Goal: Task Accomplishment & Management: Complete application form

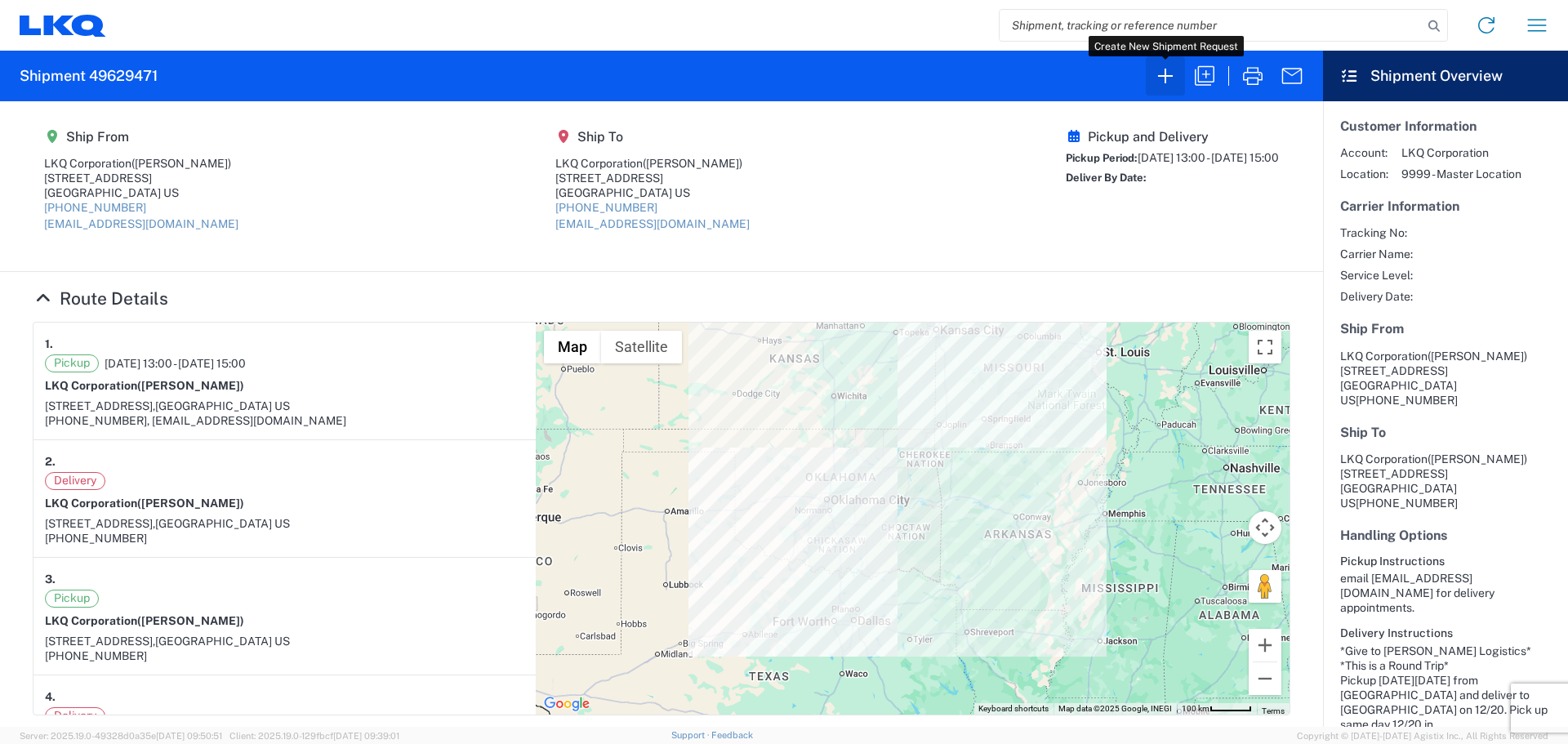
click at [1159, 76] on icon "button" at bounding box center [1166, 76] width 26 height 26
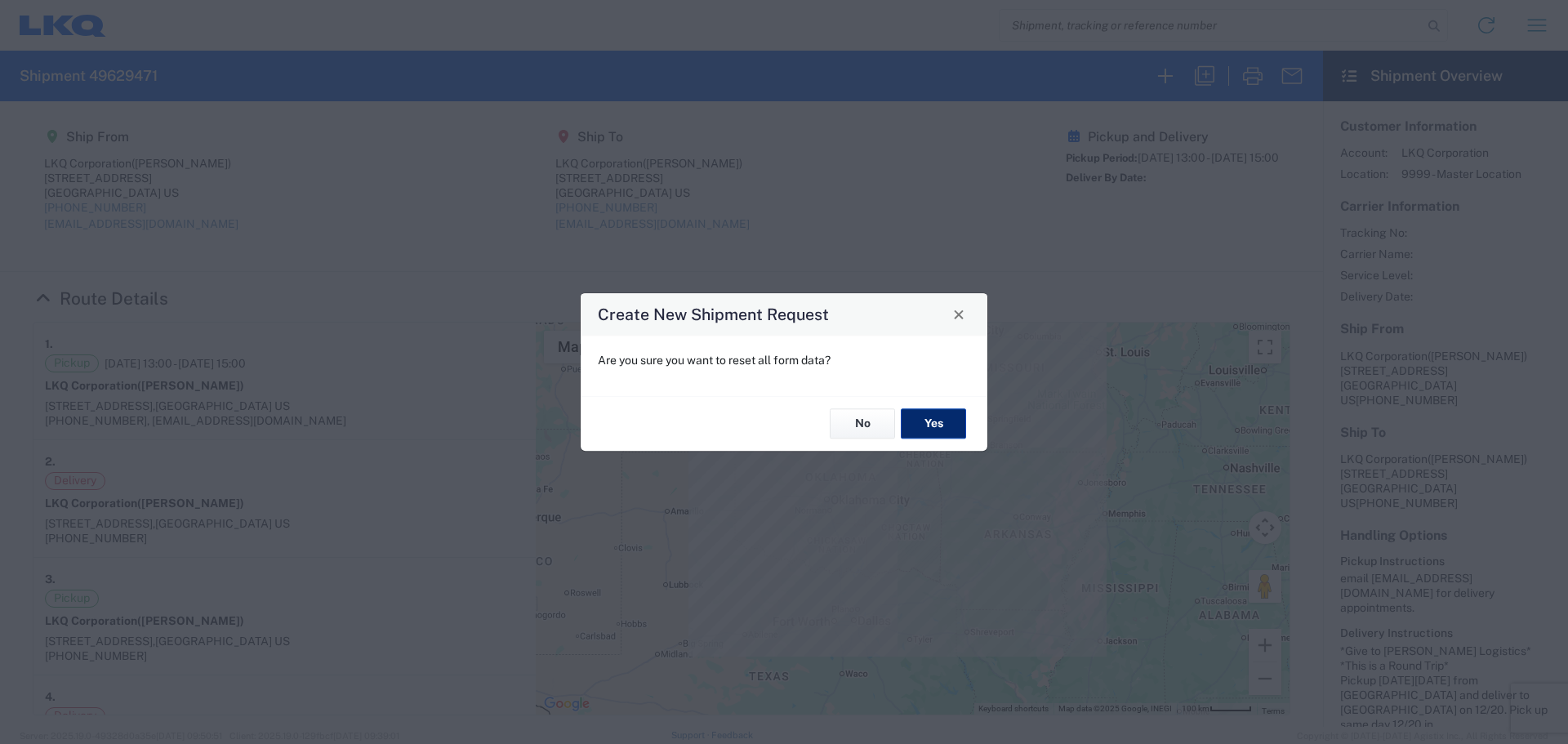
click at [935, 424] on button "Yes" at bounding box center [934, 424] width 65 height 30
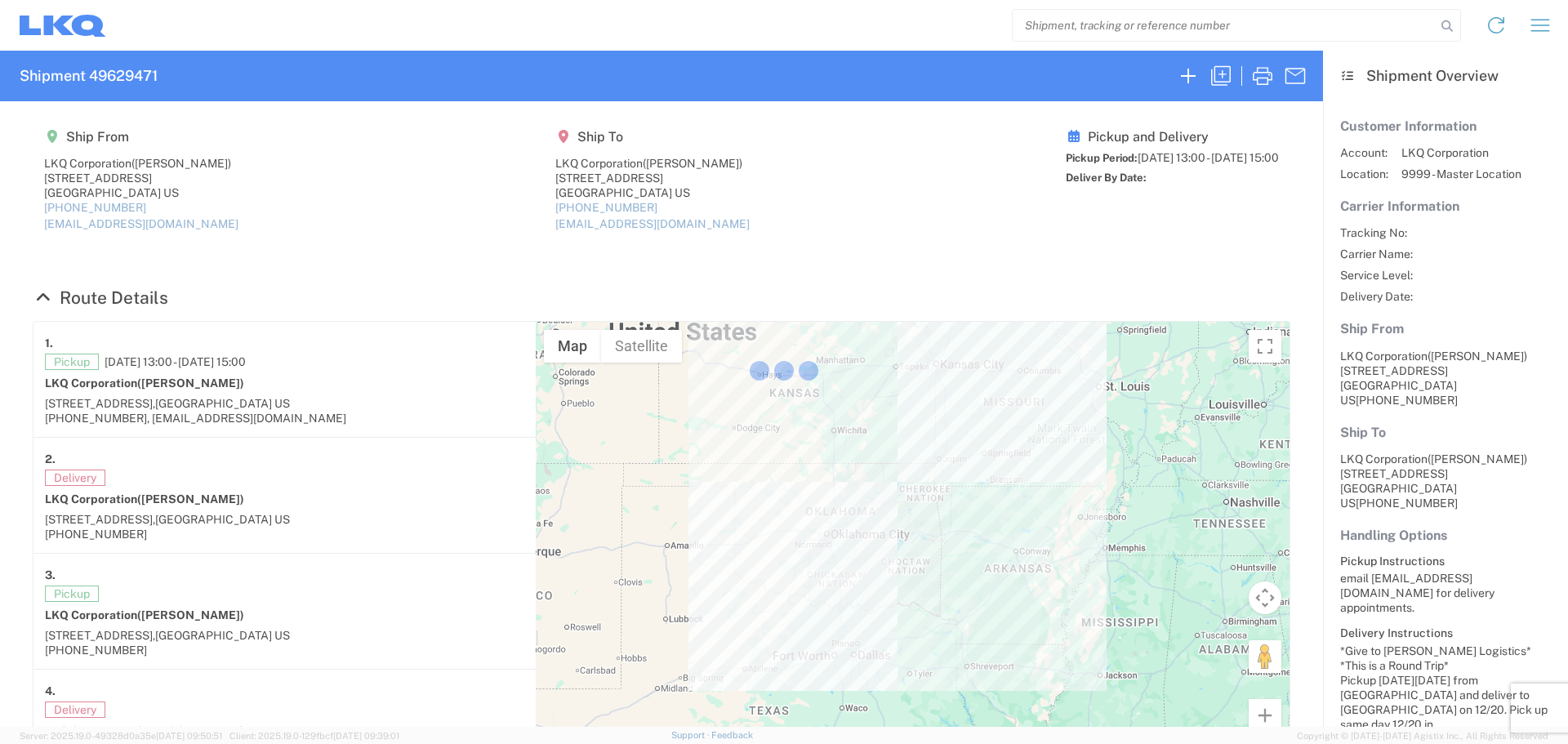
select select "FULL"
select select "LBS"
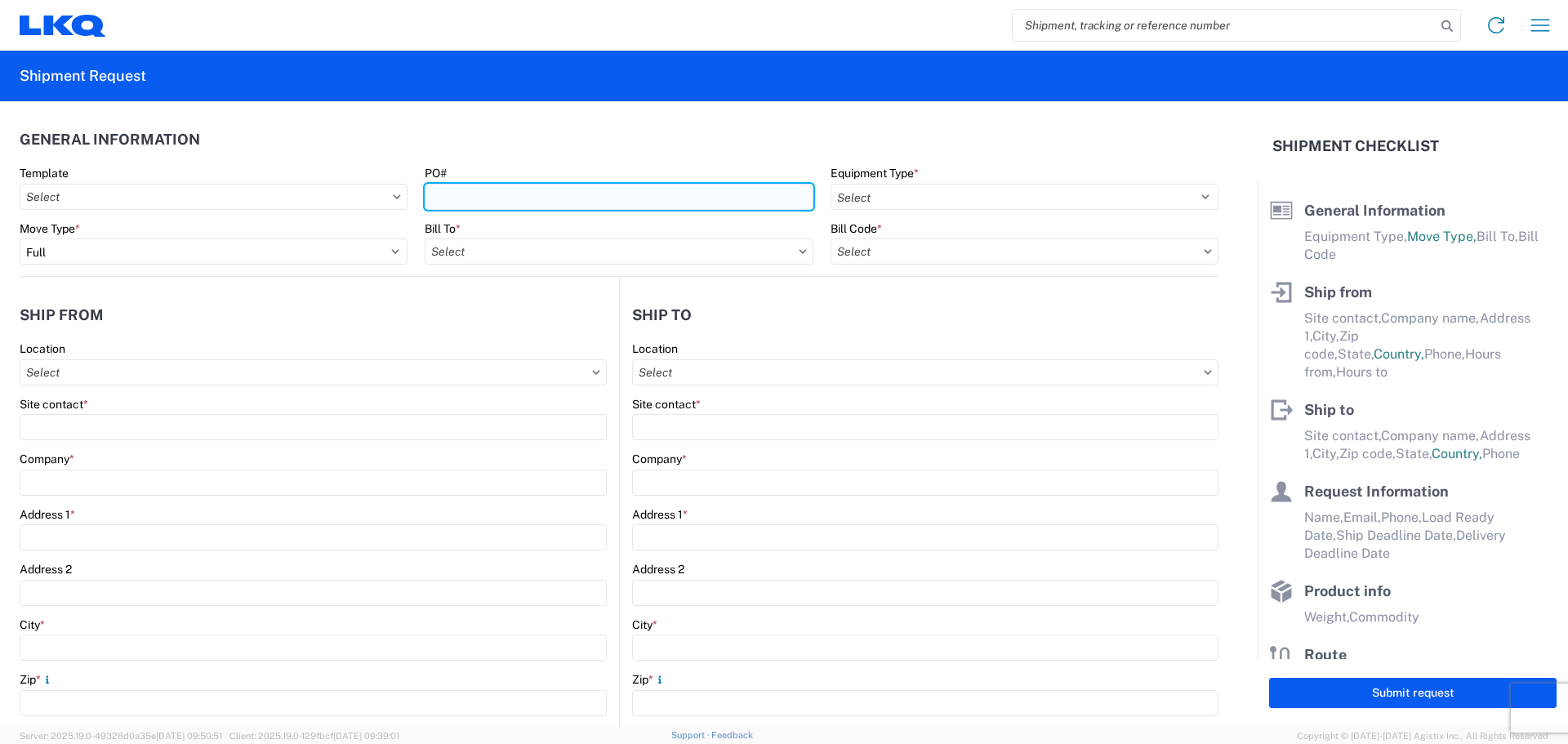
click at [562, 193] on input "PO#" at bounding box center [618, 197] width 388 height 26
type input "MMMPhoenix091725"
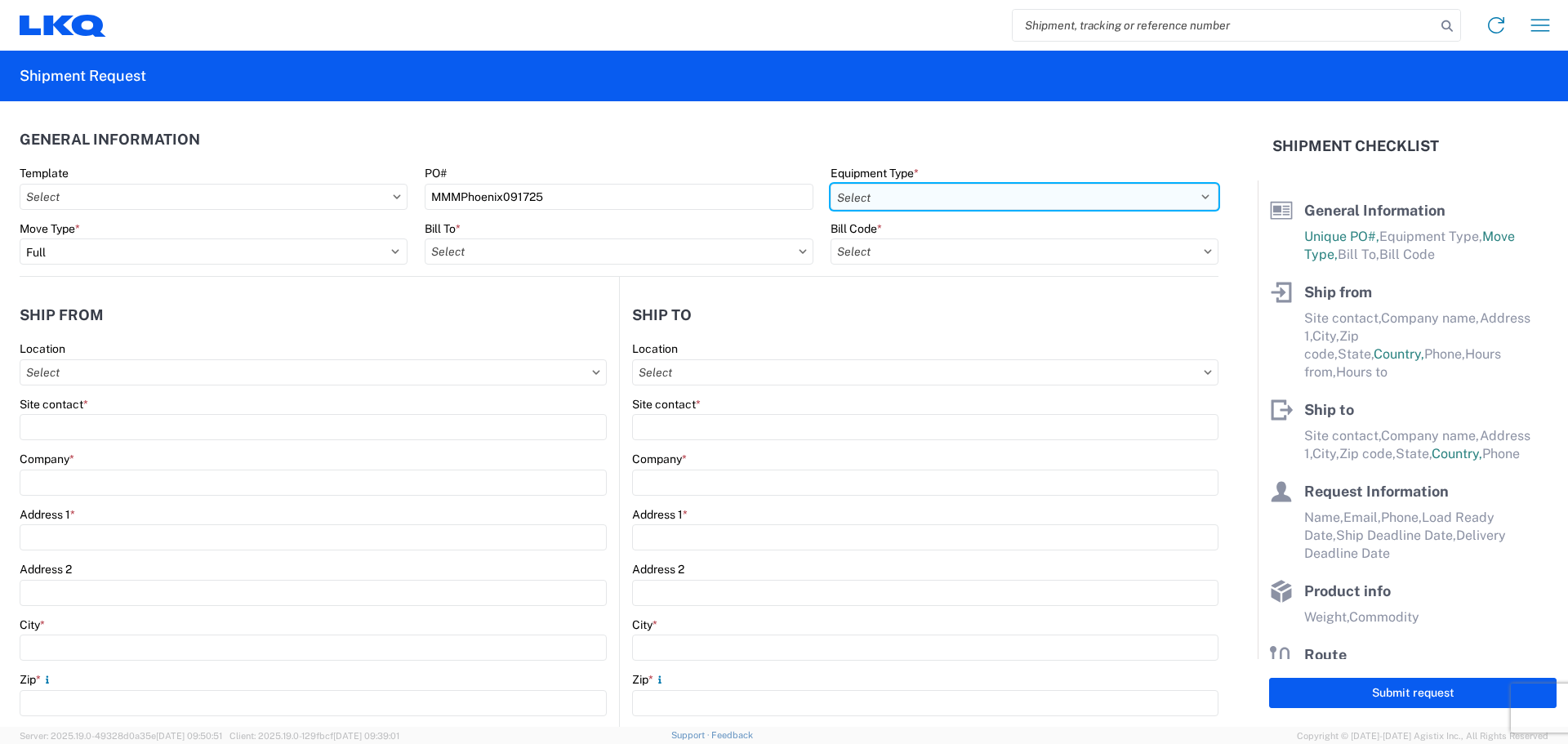
click at [903, 184] on select "Select 53’ Dry Van Flatbed Dropdeck (van) Lowboy (flatbed) Rail" at bounding box center [1025, 197] width 388 height 26
select select "STDV"
click at [831, 184] on select "Select 53’ Dry Van Flatbed Dropdeck (van) Lowboy (flatbed) Rail" at bounding box center [1025, 197] width 388 height 26
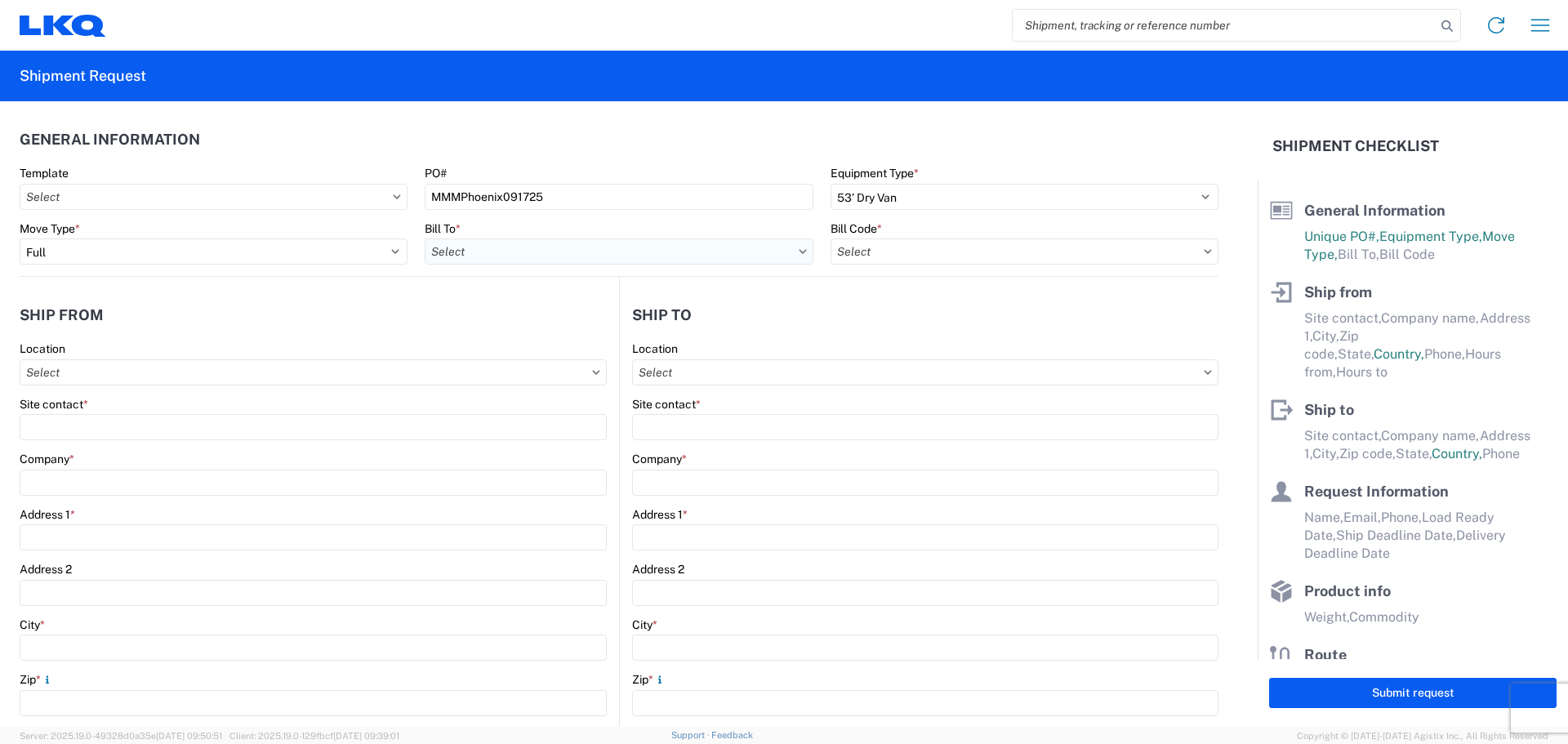
click at [452, 251] on input "text" at bounding box center [618, 252] width 388 height 26
type input "1760"
click at [550, 327] on div "1760 - LKQ Best Core" at bounding box center [567, 324] width 285 height 26
type input "1760 - LKQ Best Core"
click at [887, 248] on input "text" at bounding box center [1025, 252] width 388 height 26
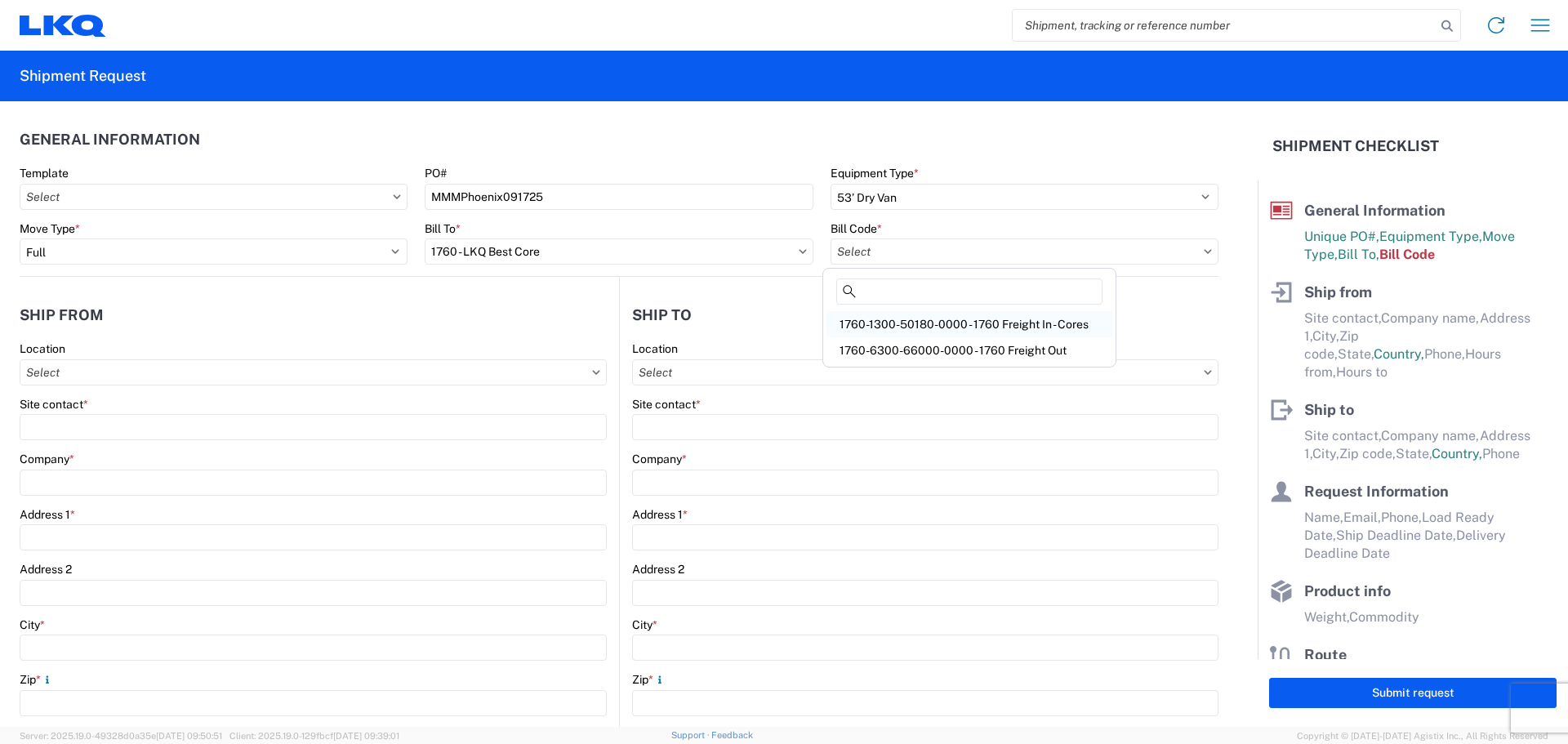
click at [1005, 327] on div "1760-1300-50180-0000 - 1760 Freight In - Cores" at bounding box center [969, 324] width 285 height 26
type input "1760-1300-50180-0000 - 1760 Freight In - Cores"
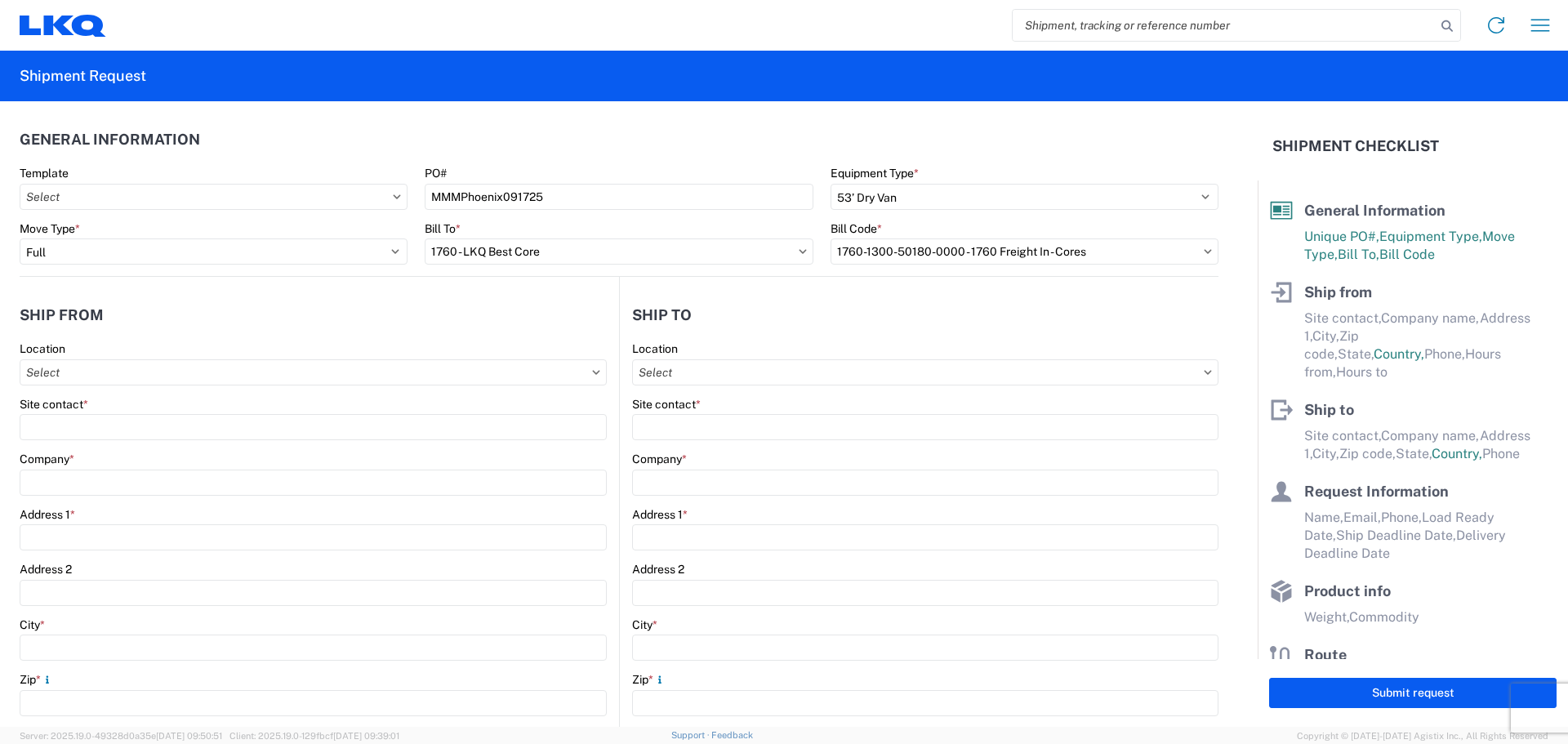
scroll to position [108, 0]
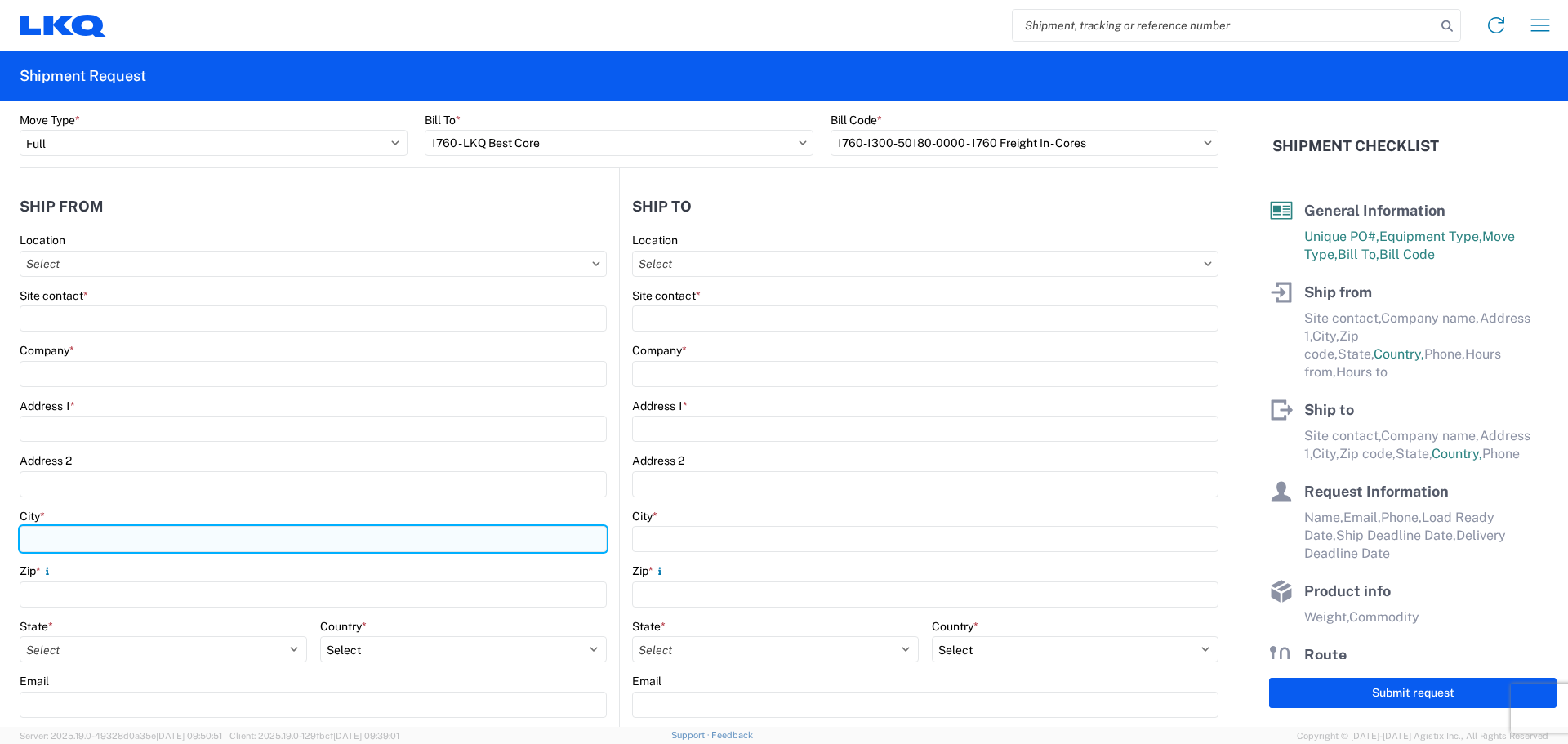
click at [118, 542] on input "City *" at bounding box center [313, 539] width 588 height 26
type input "h"
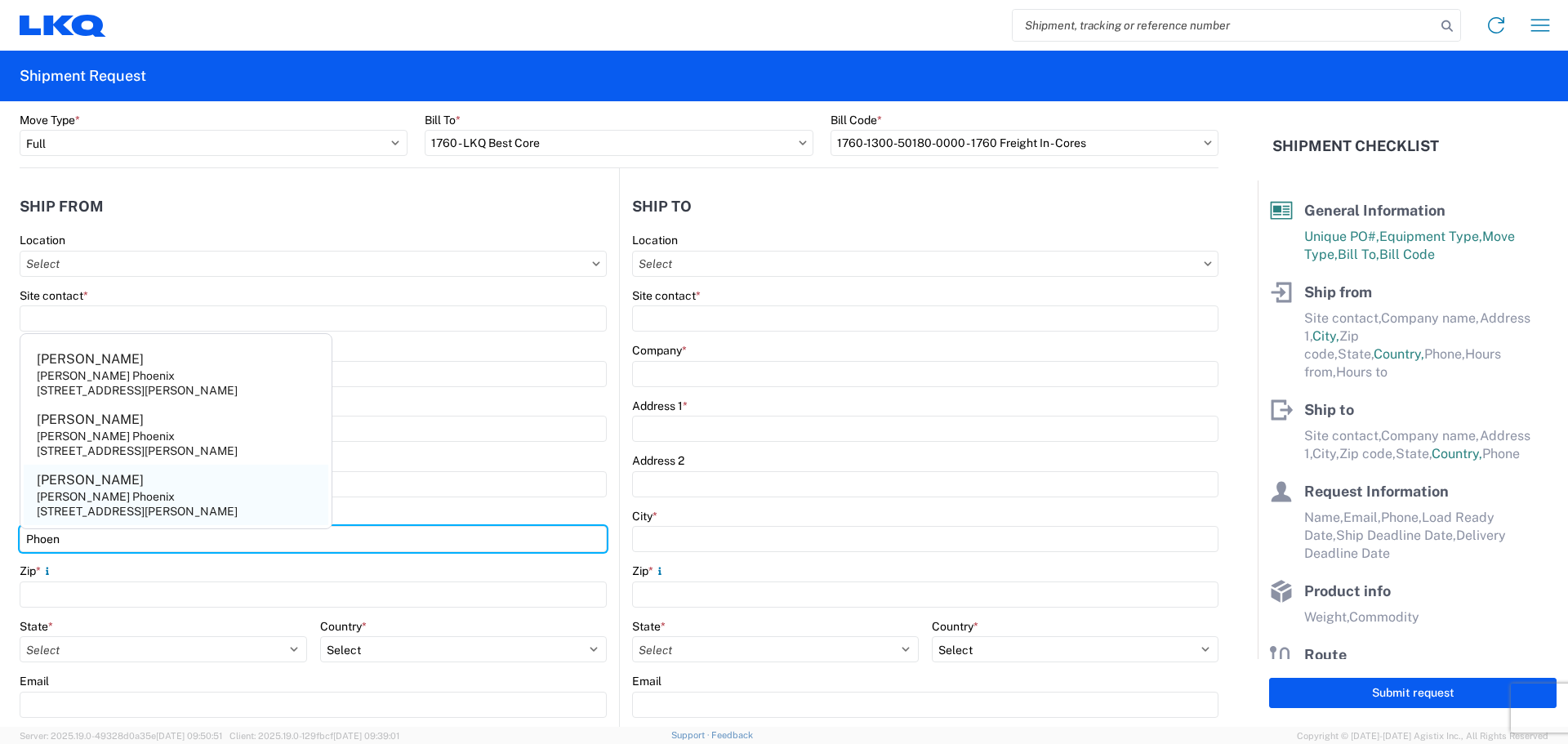
type input "Phoen"
click at [125, 495] on agx-address-suggestion-item "[PERSON_NAME] Phoenix [STREET_ADDRESS][PERSON_NAME]" at bounding box center [175, 494] width 305 height 61
type input "[PERSON_NAME]"
type input "[PERSON_NAME] Phoenix"
type input "[STREET_ADDRESS][PERSON_NAME]"
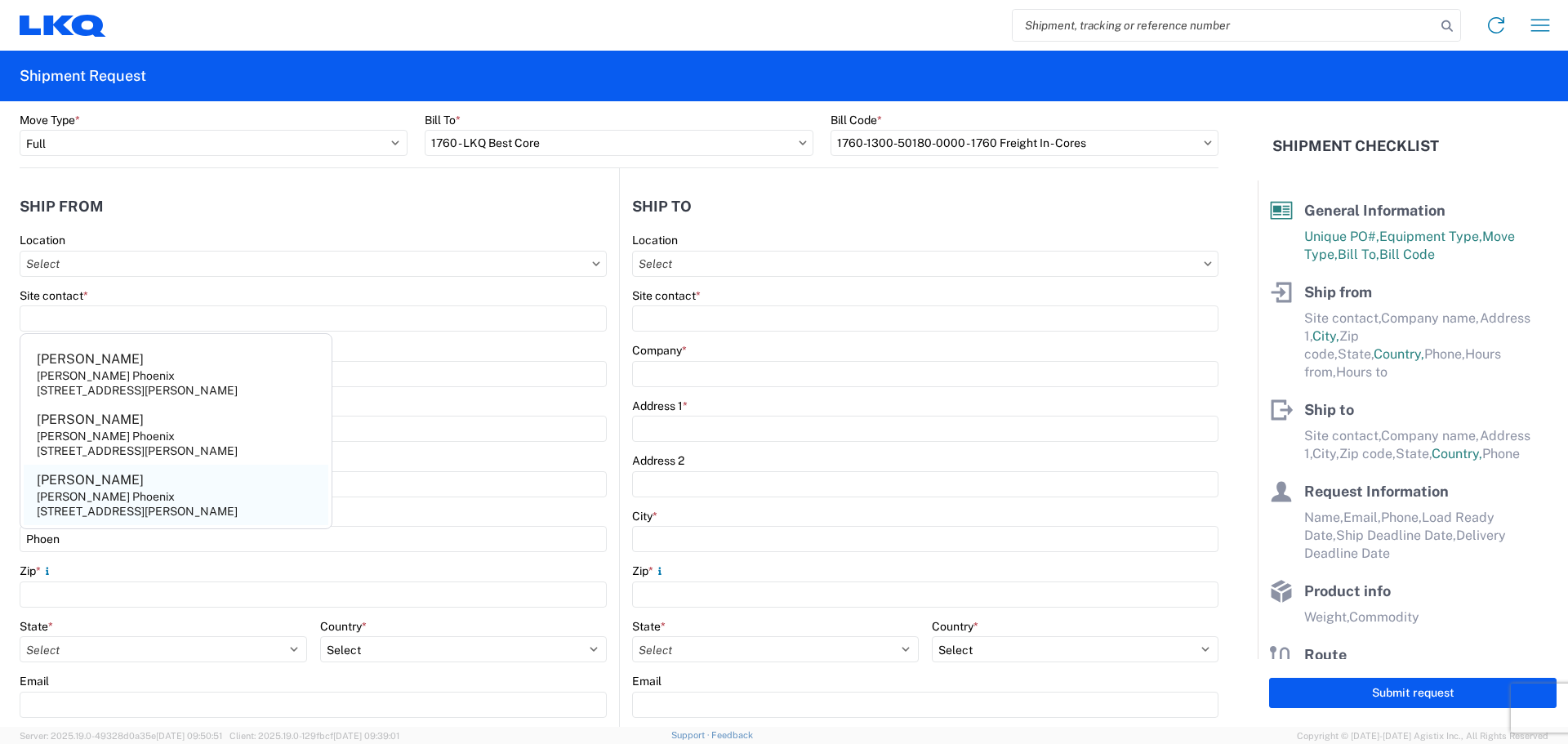
type input "Phoenix"
type input "85043"
select select "AZ"
select select "US"
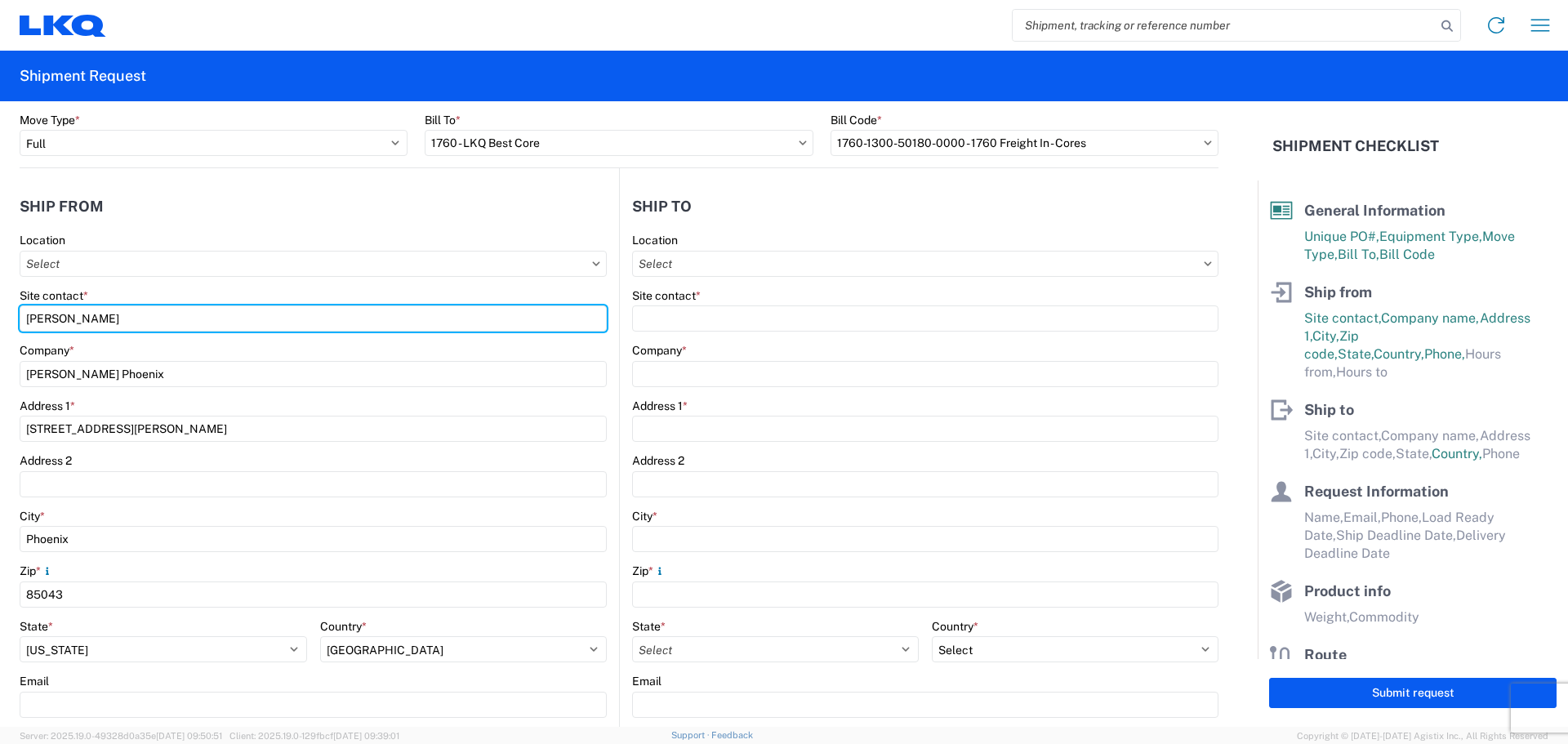
click at [0, 312] on form "General Information Template PO# MMMPhoenix091725 Equipment Type * Select 53’ D…" at bounding box center [629, 414] width 1258 height 626
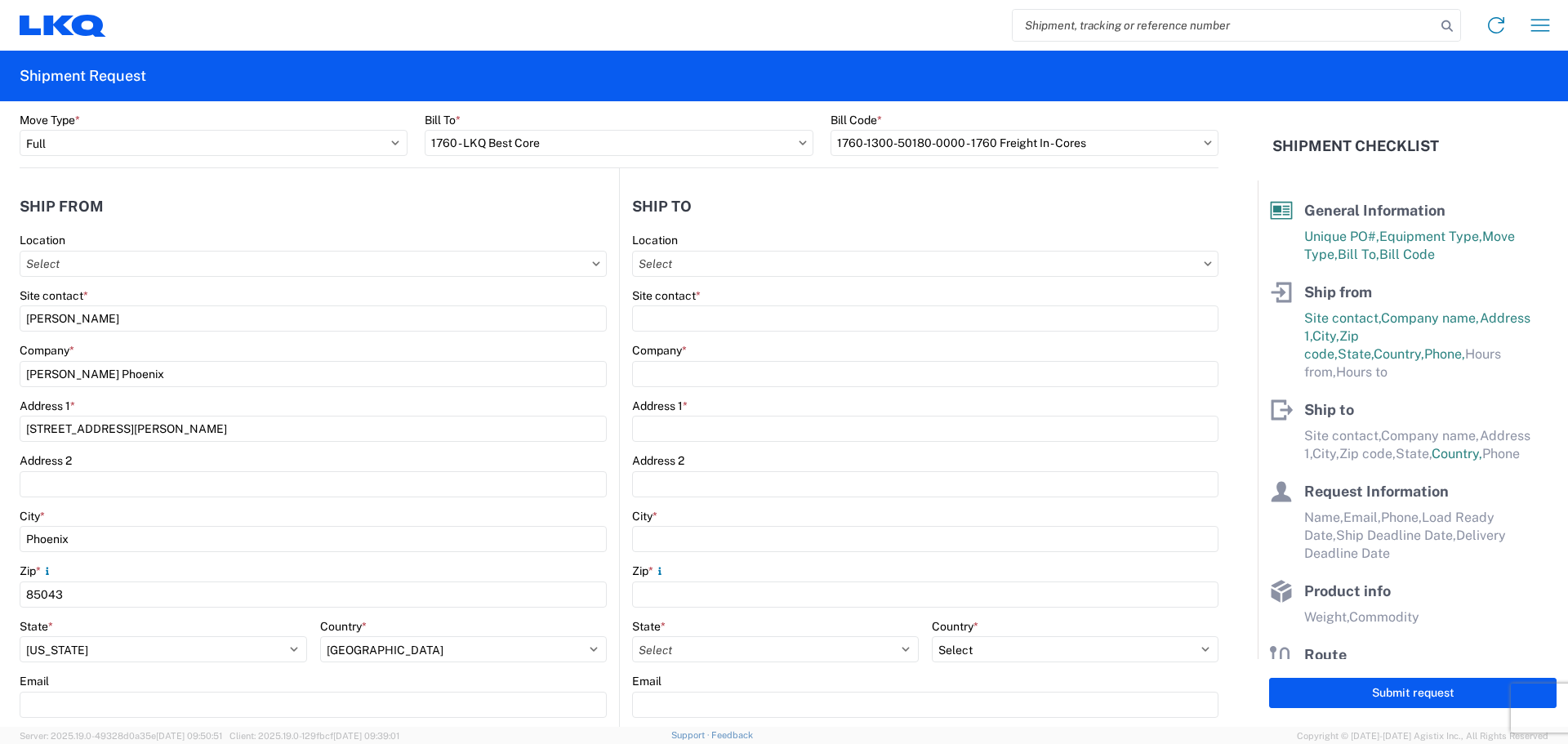
click at [268, 225] on agx-form-section "Ship from Location Site contact * [PERSON_NAME] Company * [PERSON_NAME] Phoenix…" at bounding box center [319, 531] width 600 height 689
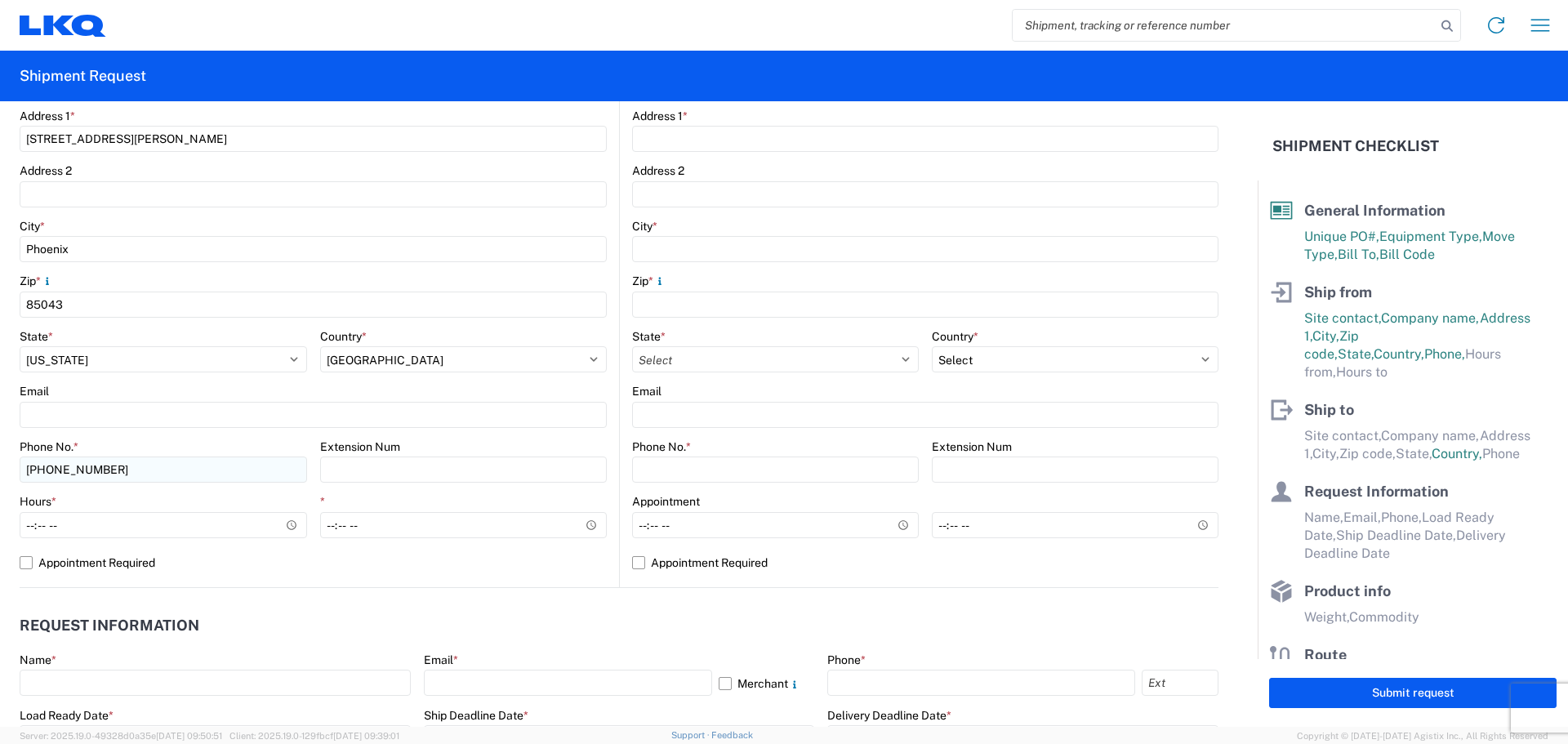
scroll to position [435, 0]
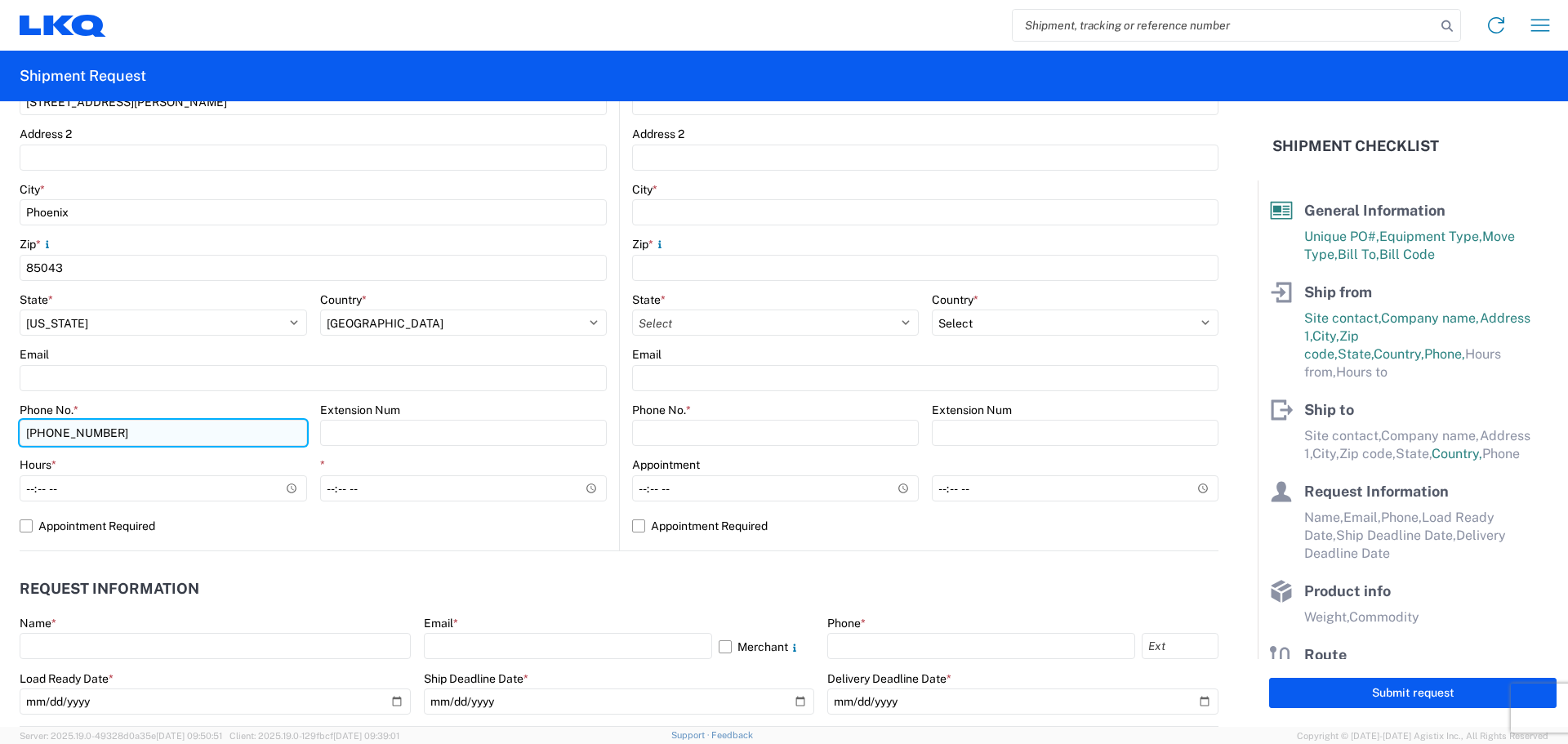
click at [242, 434] on input "[PHONE_NUMBER]" at bounding box center [163, 433] width 287 height 26
type input "[PHONE_NUMBER]"
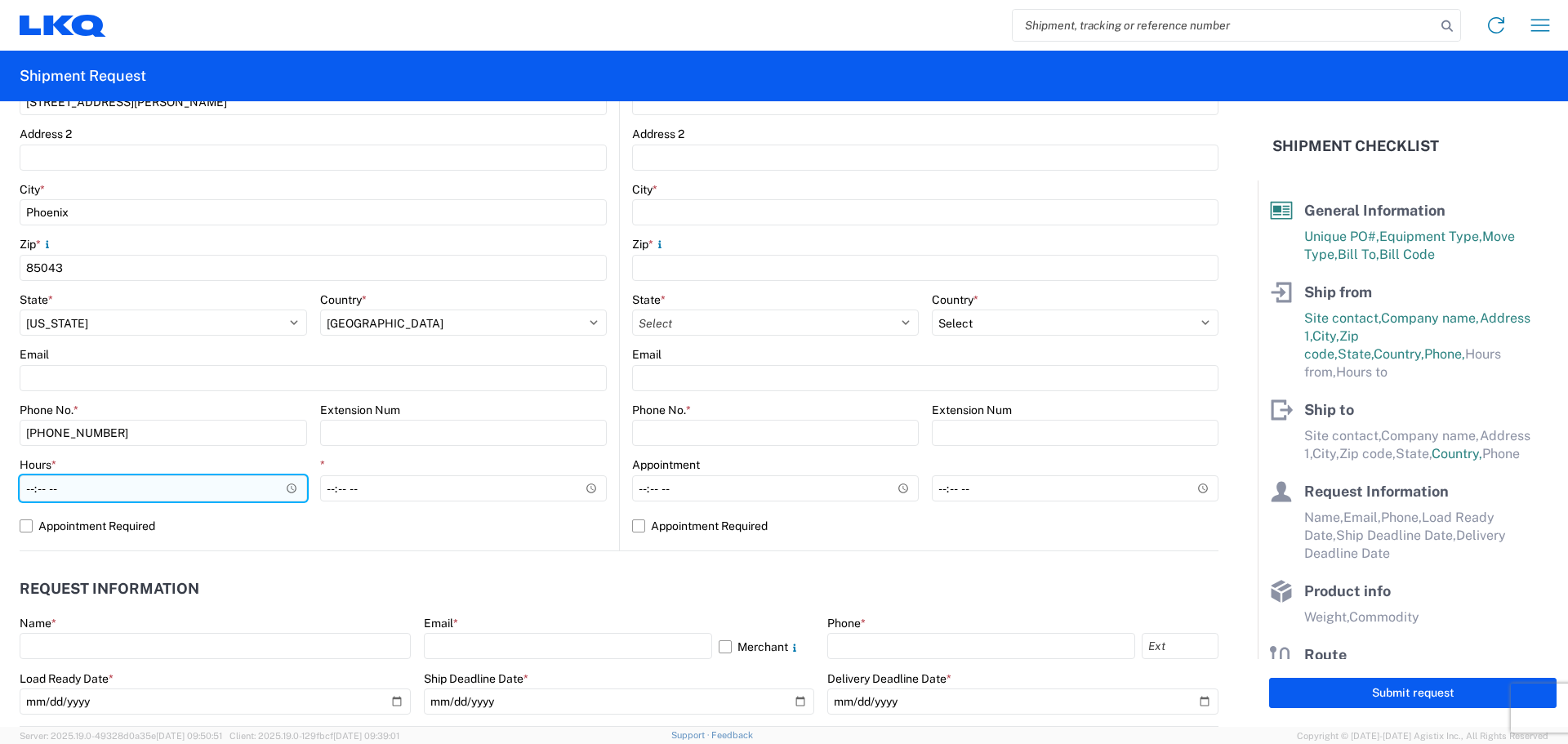
click at [35, 489] on input "Hours *" at bounding box center [163, 489] width 287 height 26
type input "05:00"
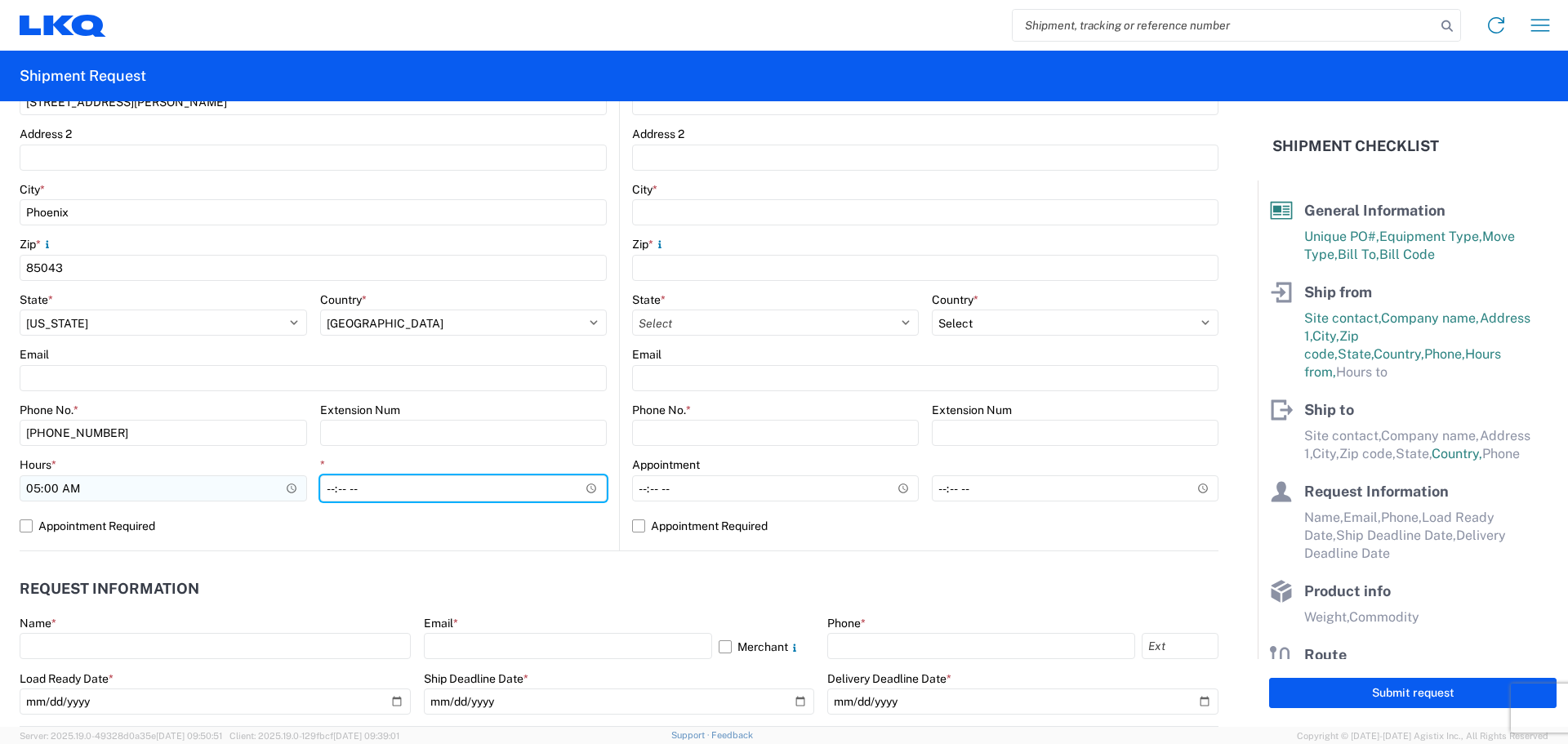
type input "12:00"
click at [608, 568] on agx-request-info "Request Information Name * Email * Merchant Phone * Load Ready Date * Ship Dead…" at bounding box center [619, 639] width 1200 height 175
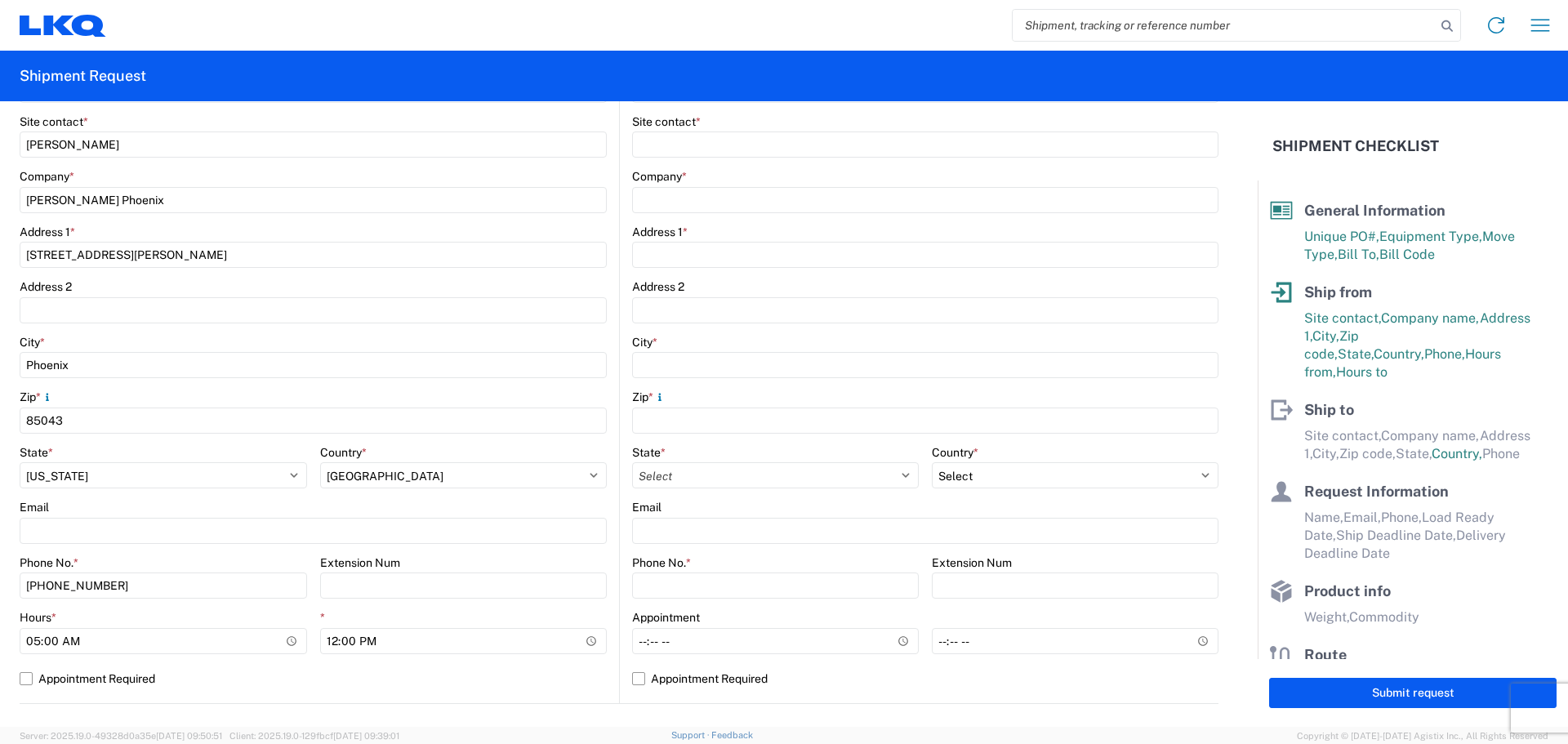
scroll to position [0, 0]
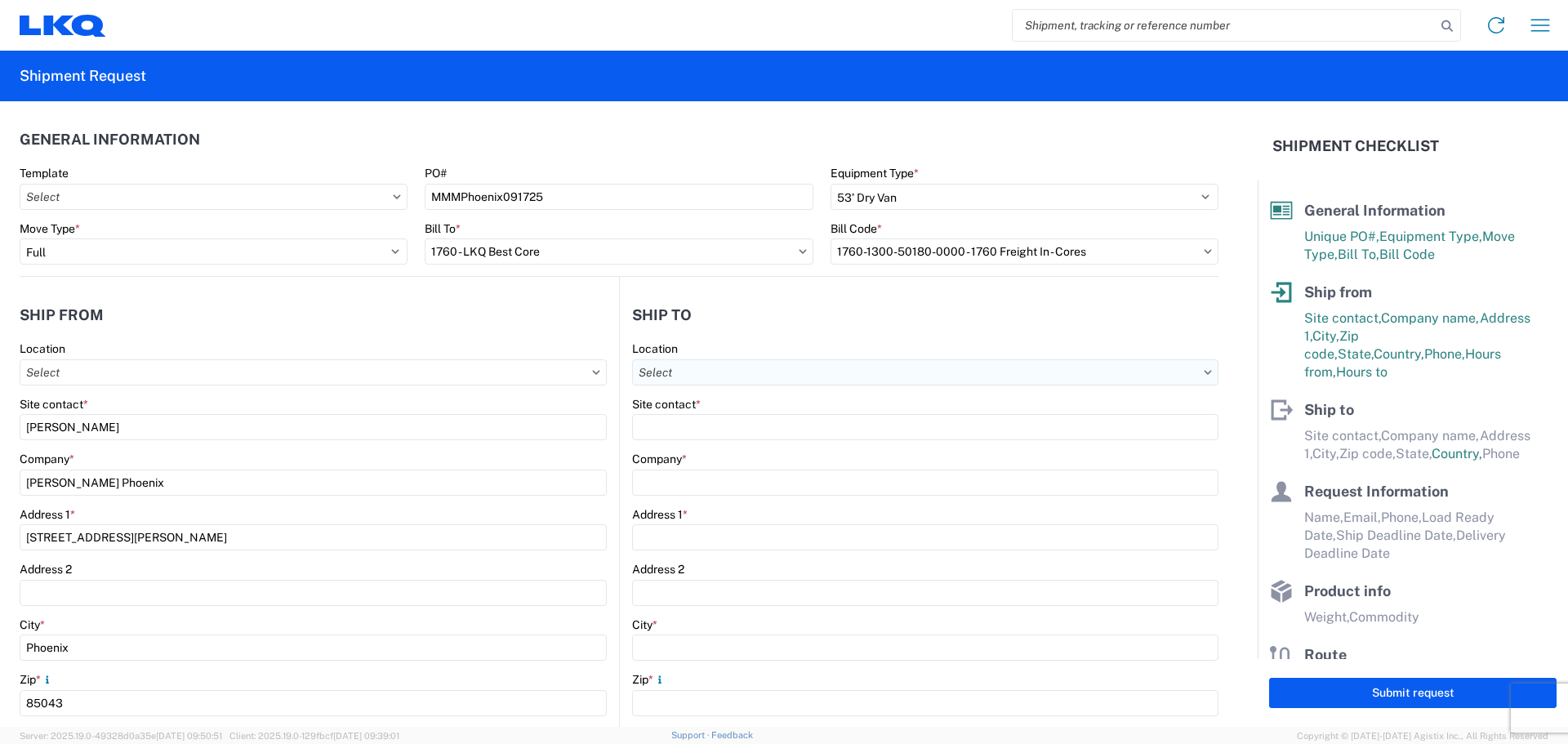
click at [749, 368] on input "text" at bounding box center [925, 372] width 587 height 26
type input "1760"
click at [711, 447] on div "1760 - LKQ Best Core" at bounding box center [773, 445] width 285 height 26
type input "1760 - LKQ Best Core"
type input "LKQ Corporation"
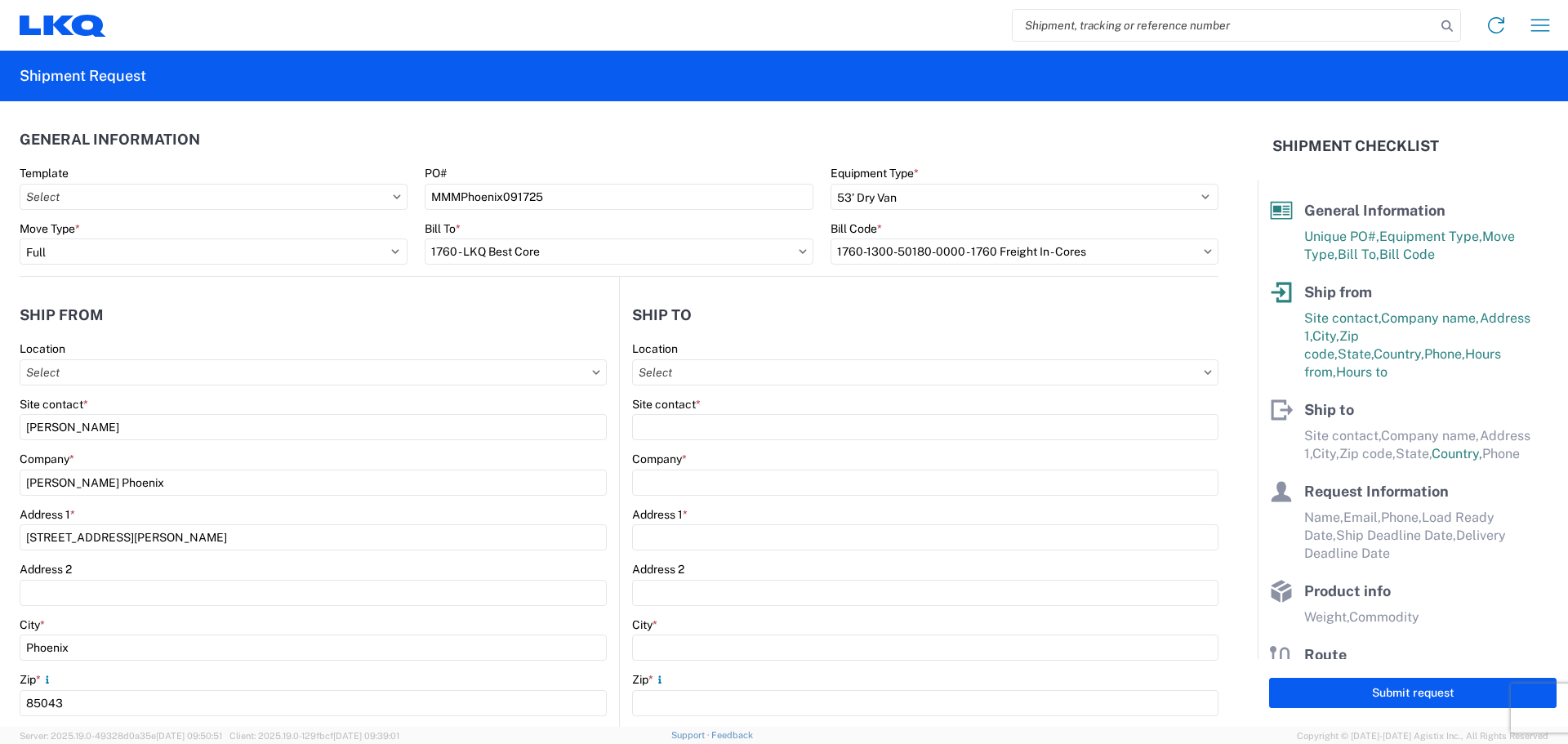
type input "[STREET_ADDRESS]"
type input "[GEOGRAPHIC_DATA]"
type input "77038"
select select "US"
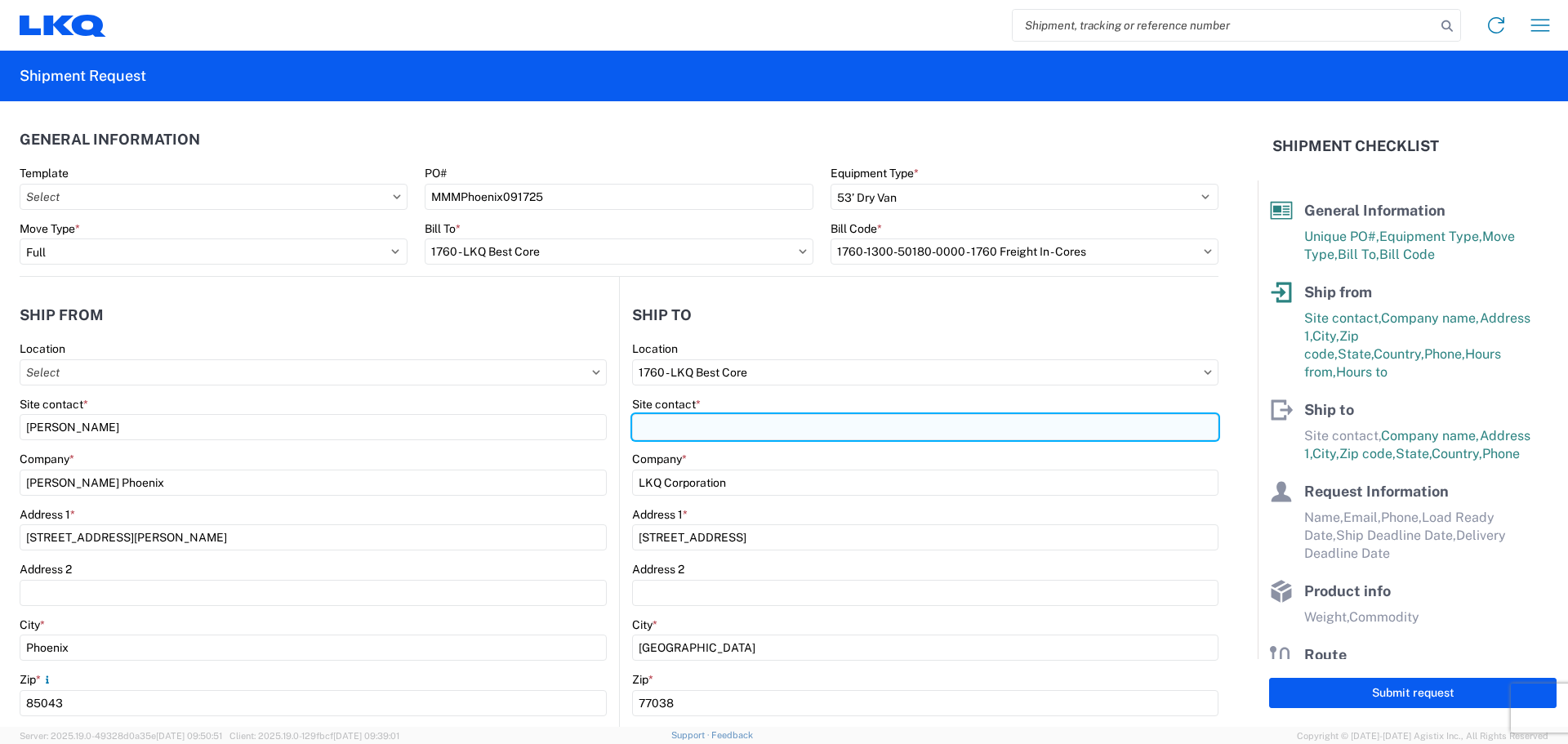
click at [696, 428] on input "Site contact *" at bounding box center [925, 427] width 587 height 26
type input "[PERSON_NAME]"
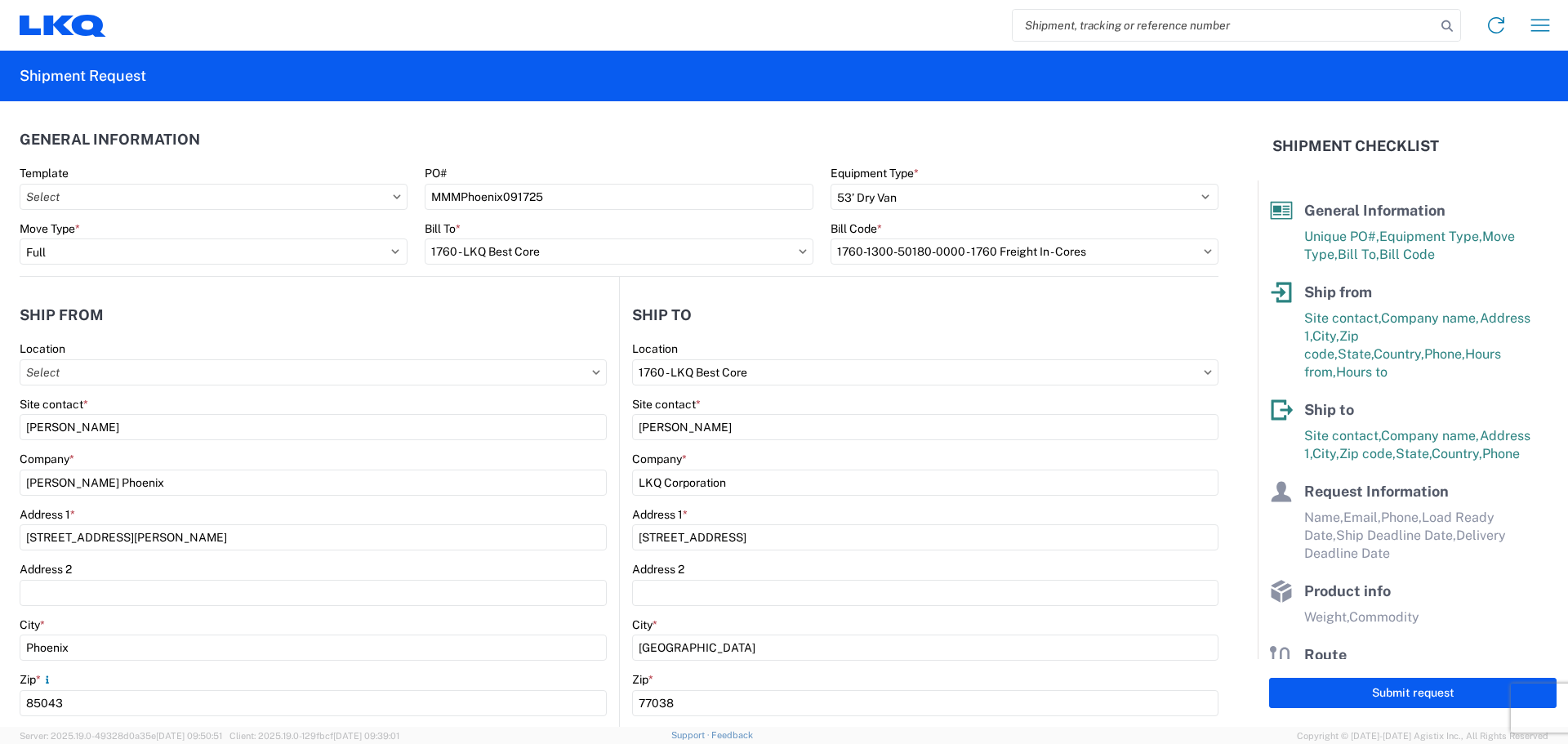
click at [777, 338] on agx-form-section "Ship to 1760 Location 1760 - LKQ Best Core Site contact * [PERSON_NAME] Company…" at bounding box center [920, 641] width 599 height 689
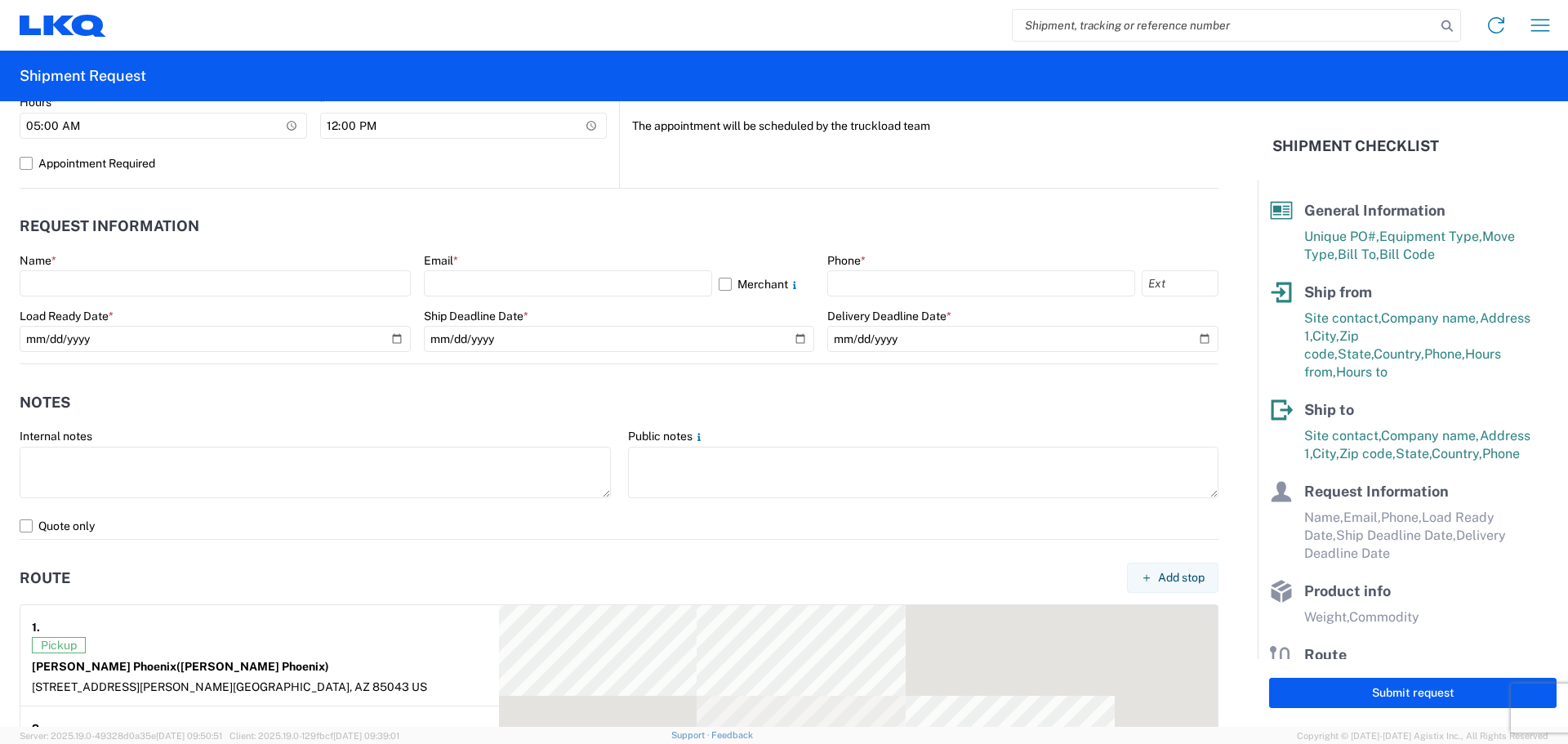
scroll to position [871, 0]
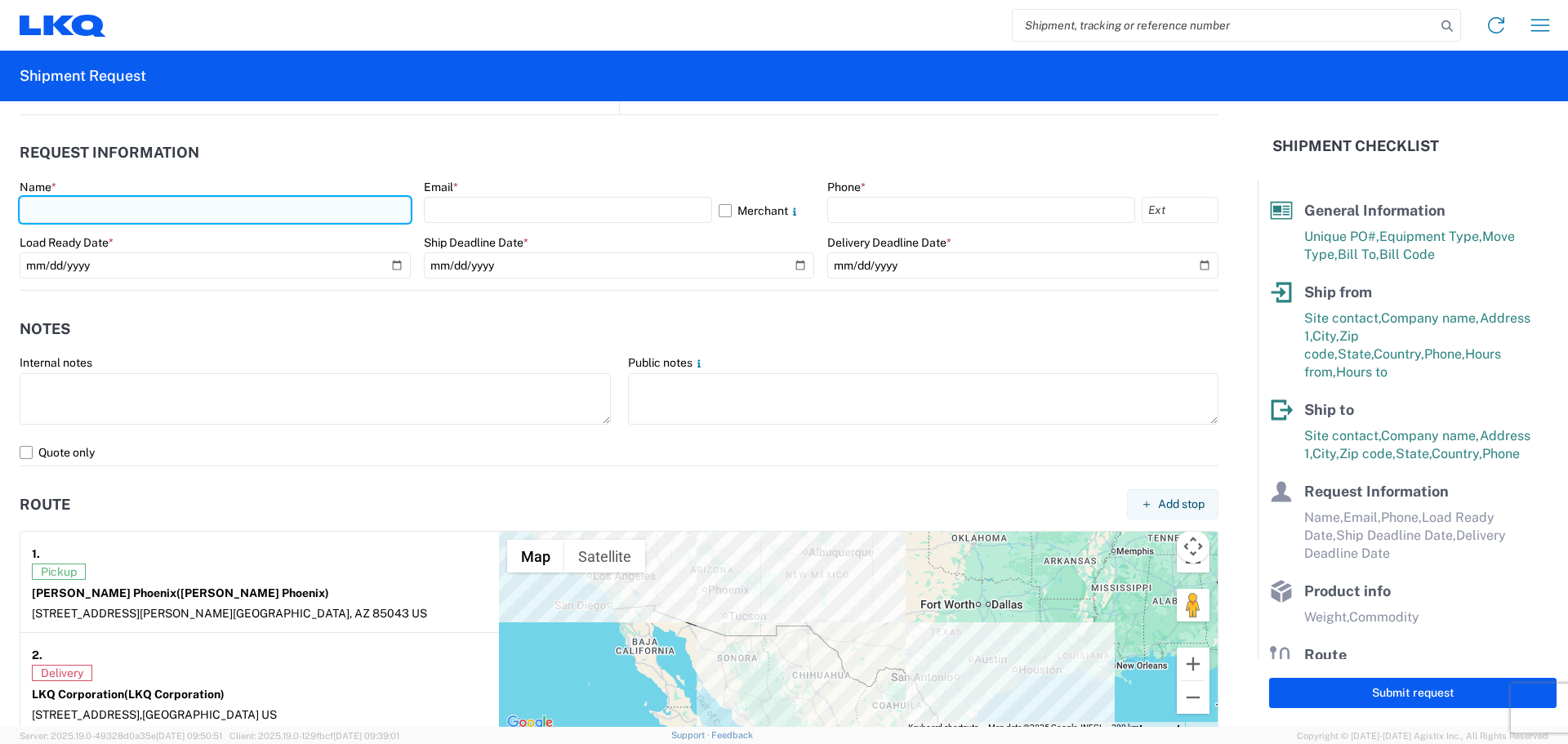
click at [185, 206] on input "text" at bounding box center [215, 210] width 391 height 26
type input "[PERSON_NAME]"
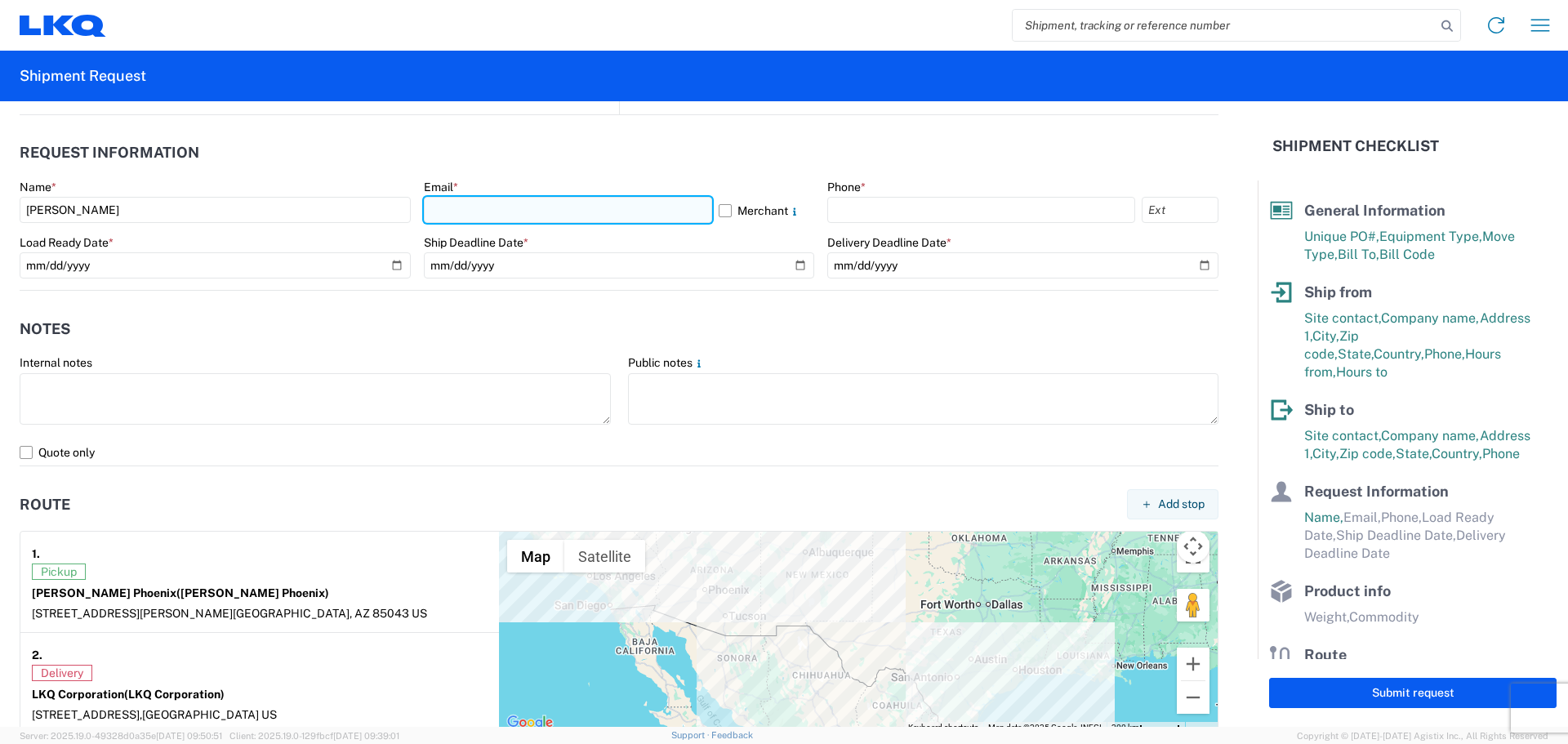
click at [562, 207] on input "text" at bounding box center [567, 210] width 288 height 26
type input "[EMAIL_ADDRESS][DOMAIN_NAME]"
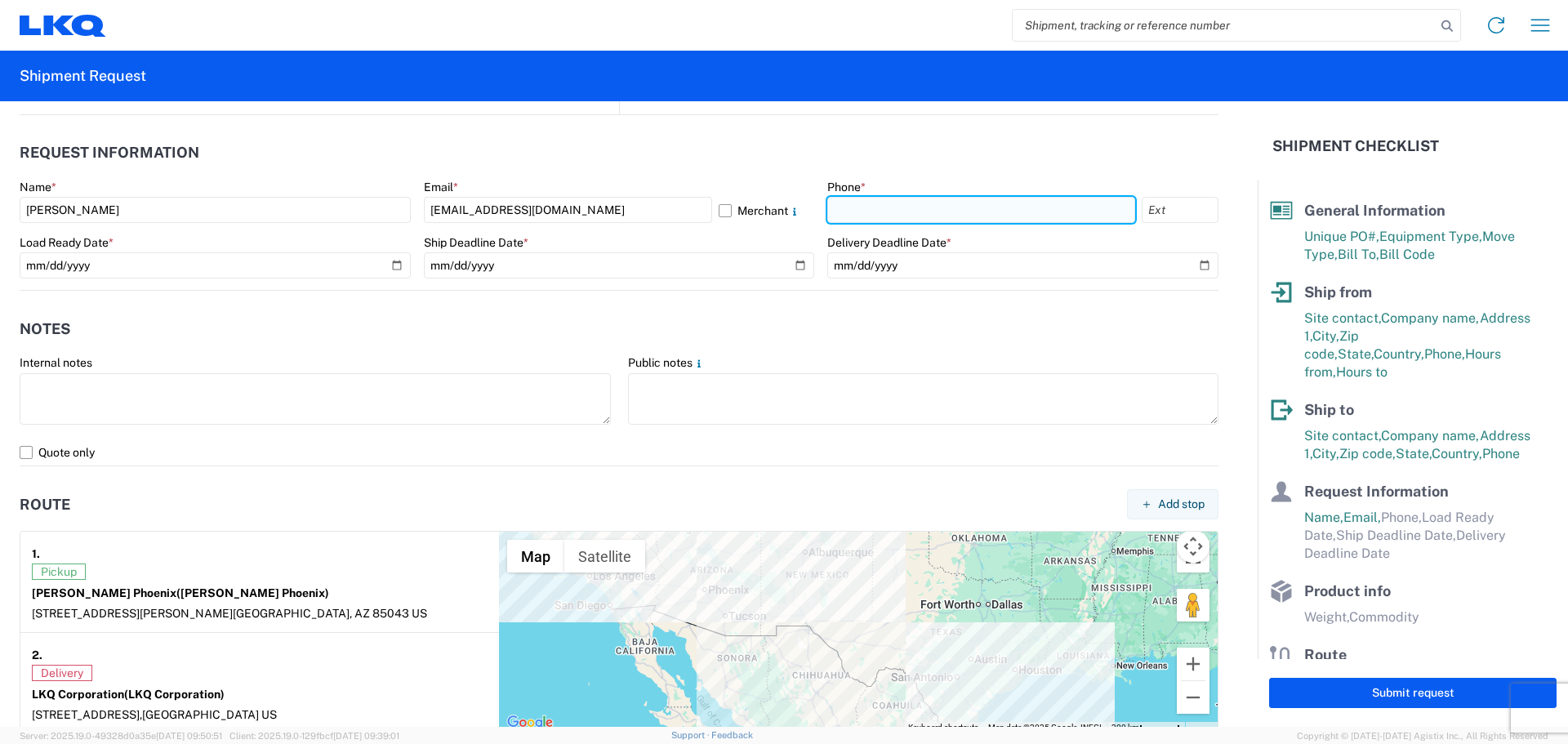
click at [852, 202] on input "text" at bounding box center [981, 210] width 308 height 26
type input "[PHONE_NUMBER]"
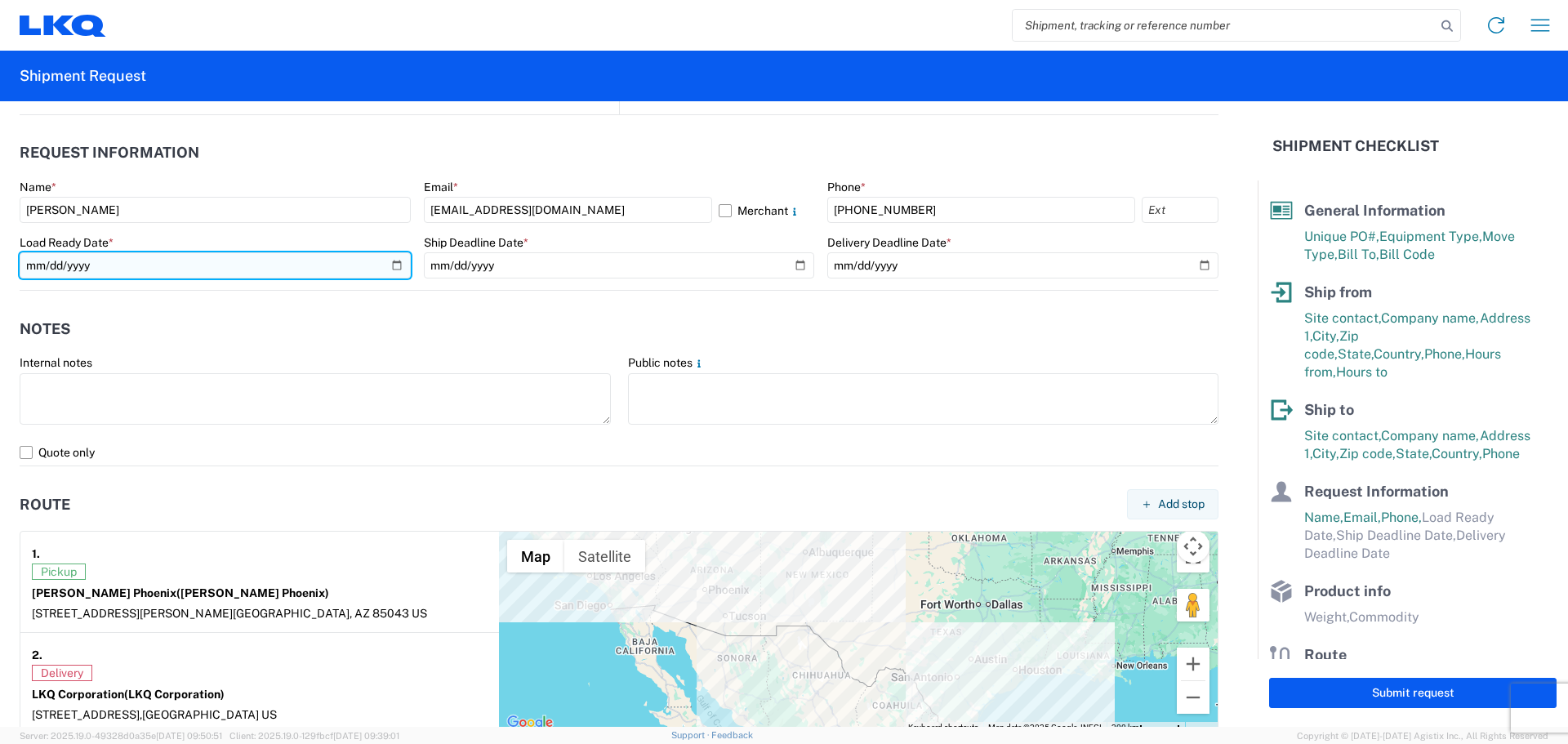
click at [391, 265] on input "date" at bounding box center [215, 266] width 391 height 26
type input "[DATE]"
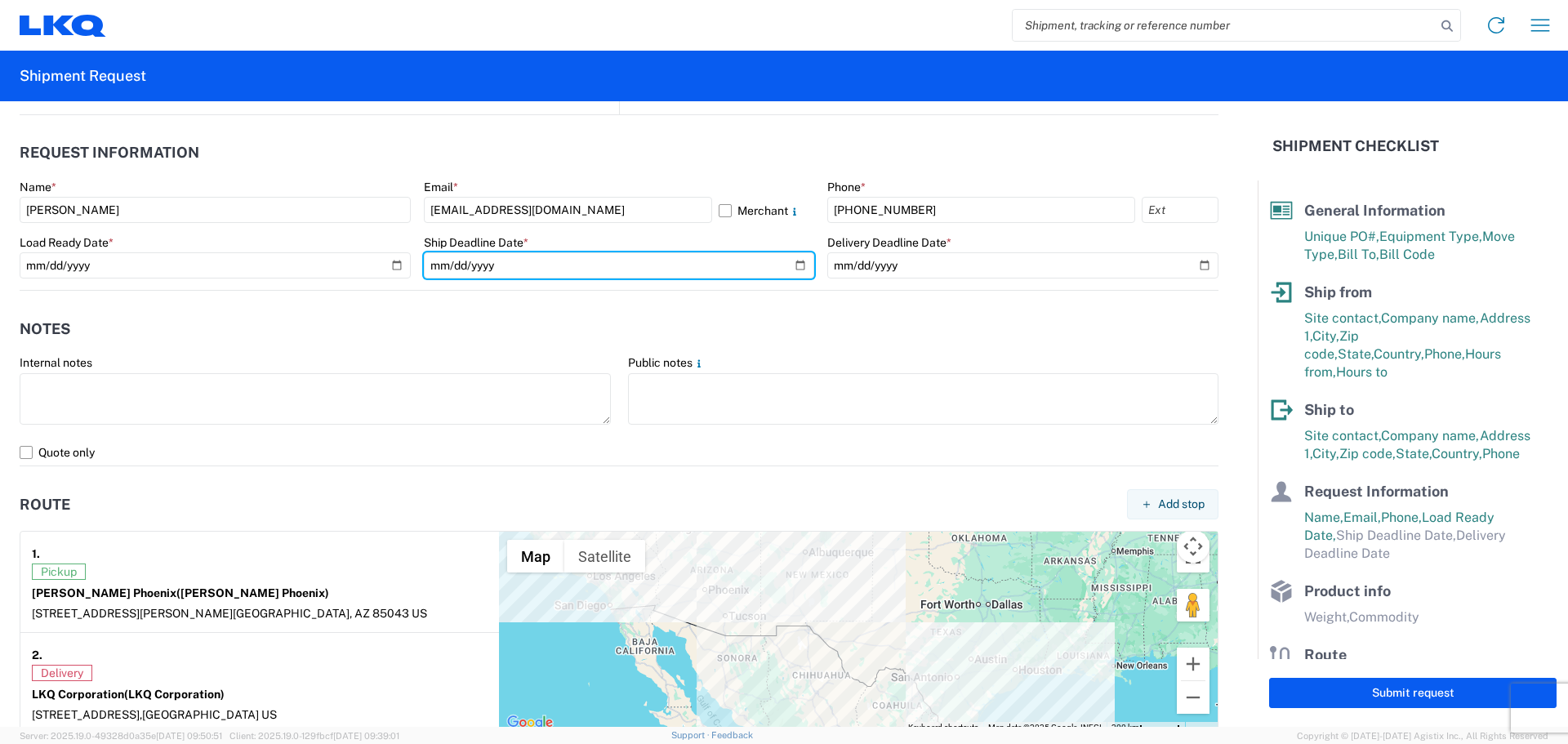
drag, startPoint x: 798, startPoint y: 268, endPoint x: 768, endPoint y: 285, distance: 34.5
click at [797, 268] on input "date" at bounding box center [618, 266] width 391 height 26
type input "[DATE]"
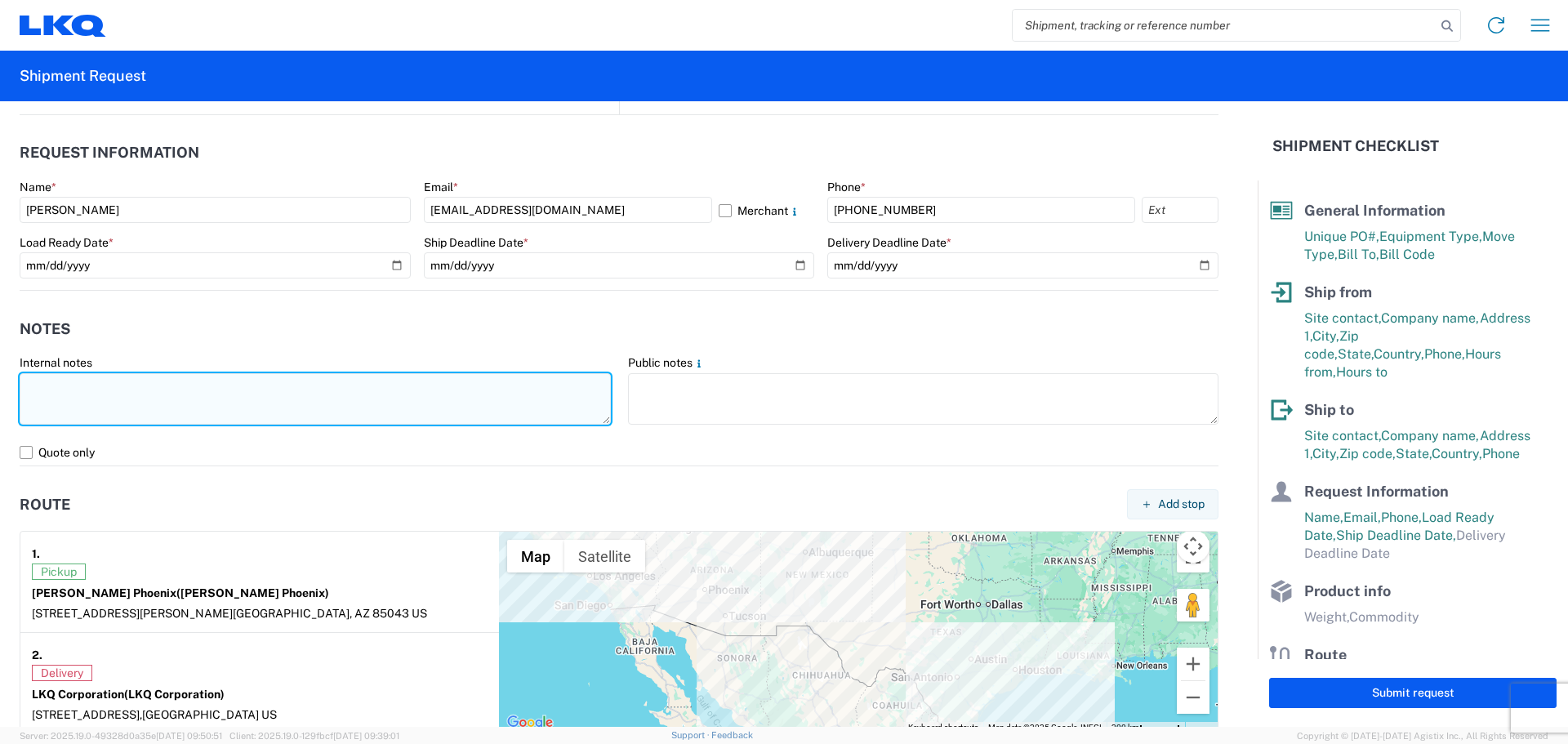
click at [251, 404] on textarea at bounding box center [315, 398] width 591 height 51
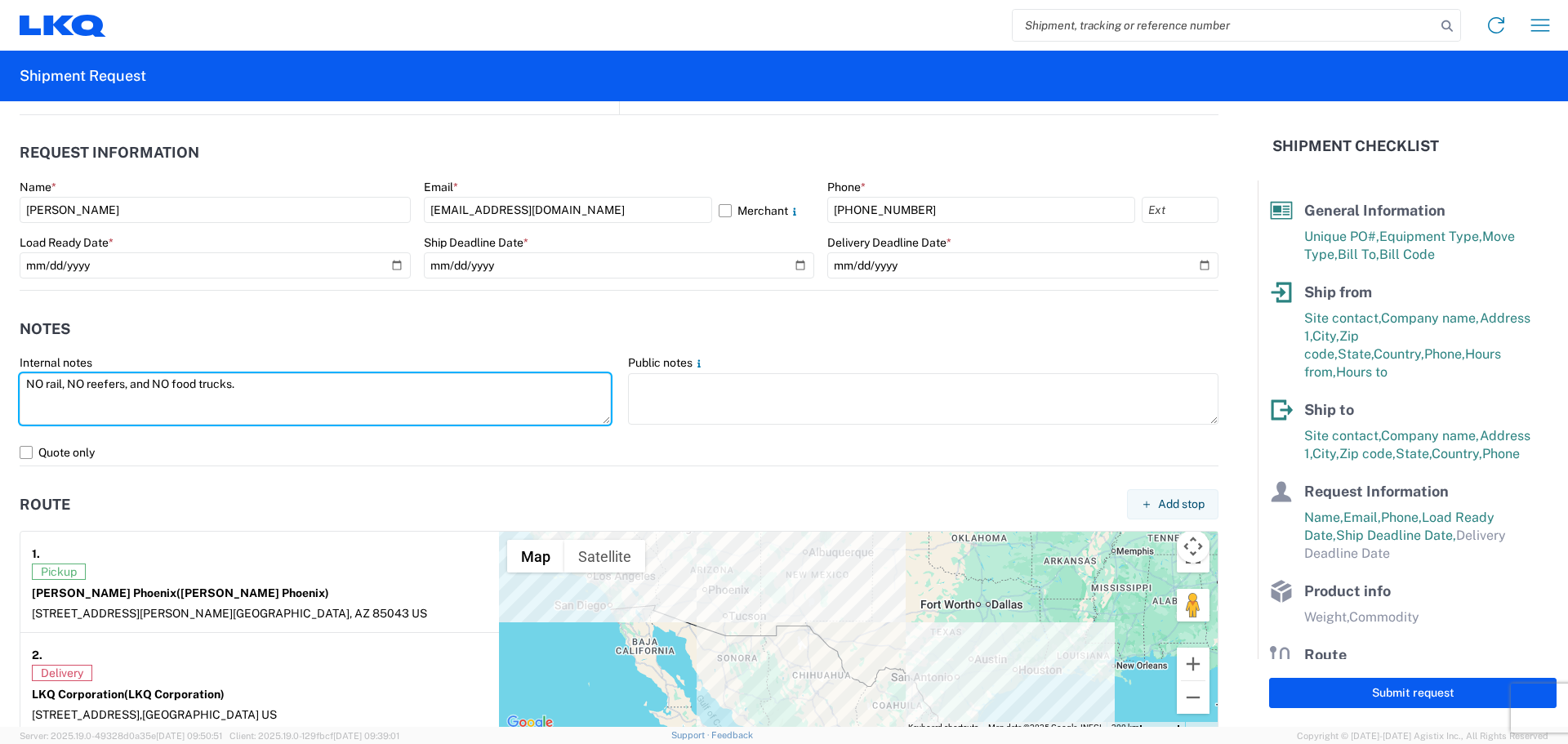
drag, startPoint x: 259, startPoint y: 387, endPoint x: 0, endPoint y: 387, distance: 259.0
click at [0, 387] on form "General Information Template PO# MMMPhoenix091725 Equipment Type * Select 53’ D…" at bounding box center [629, 414] width 1258 height 626
type textarea "NO rail, NO reefers, and NO food trucks."
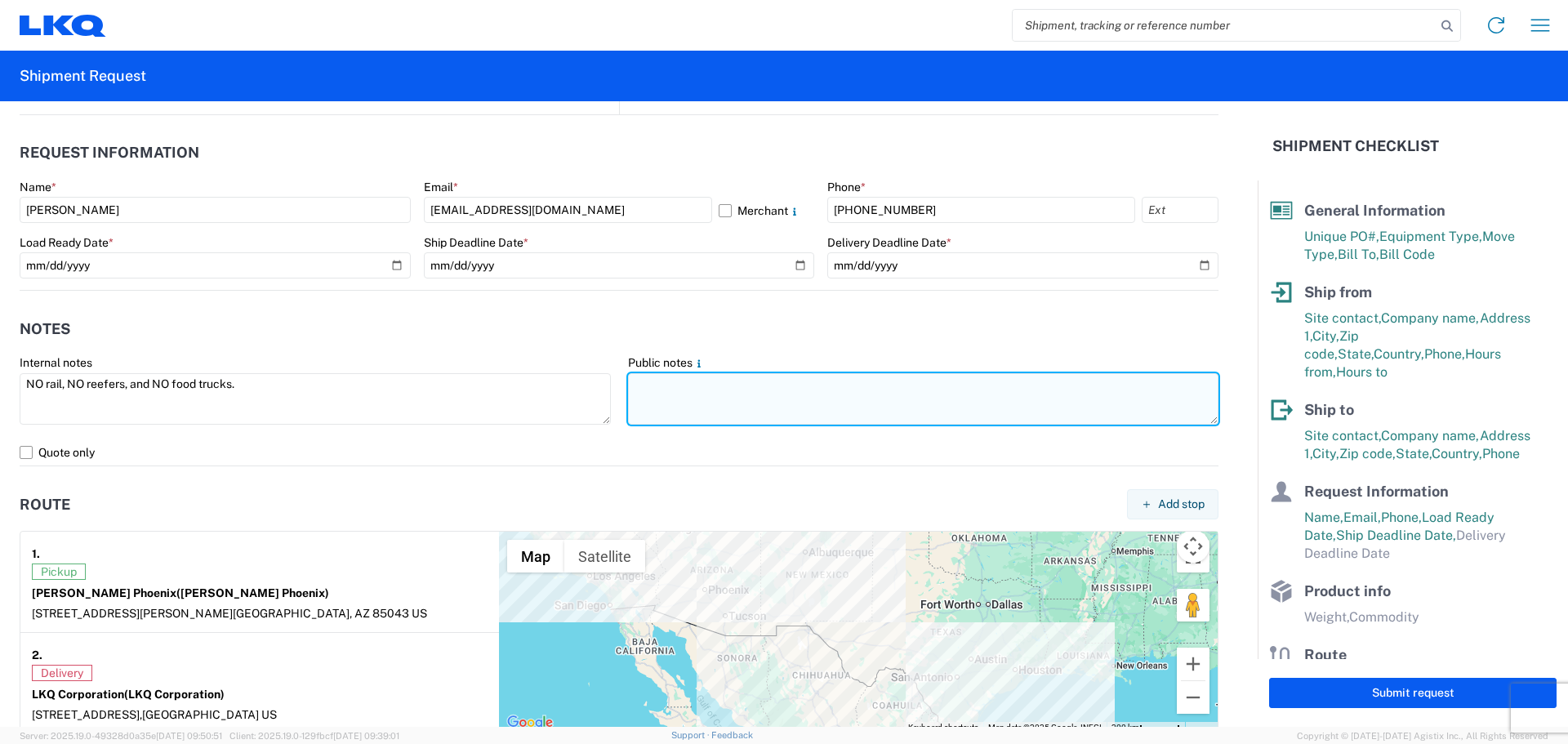
click at [665, 403] on textarea at bounding box center [923, 398] width 591 height 51
paste textarea "NO rail, NO reefers, and NO food trucks."
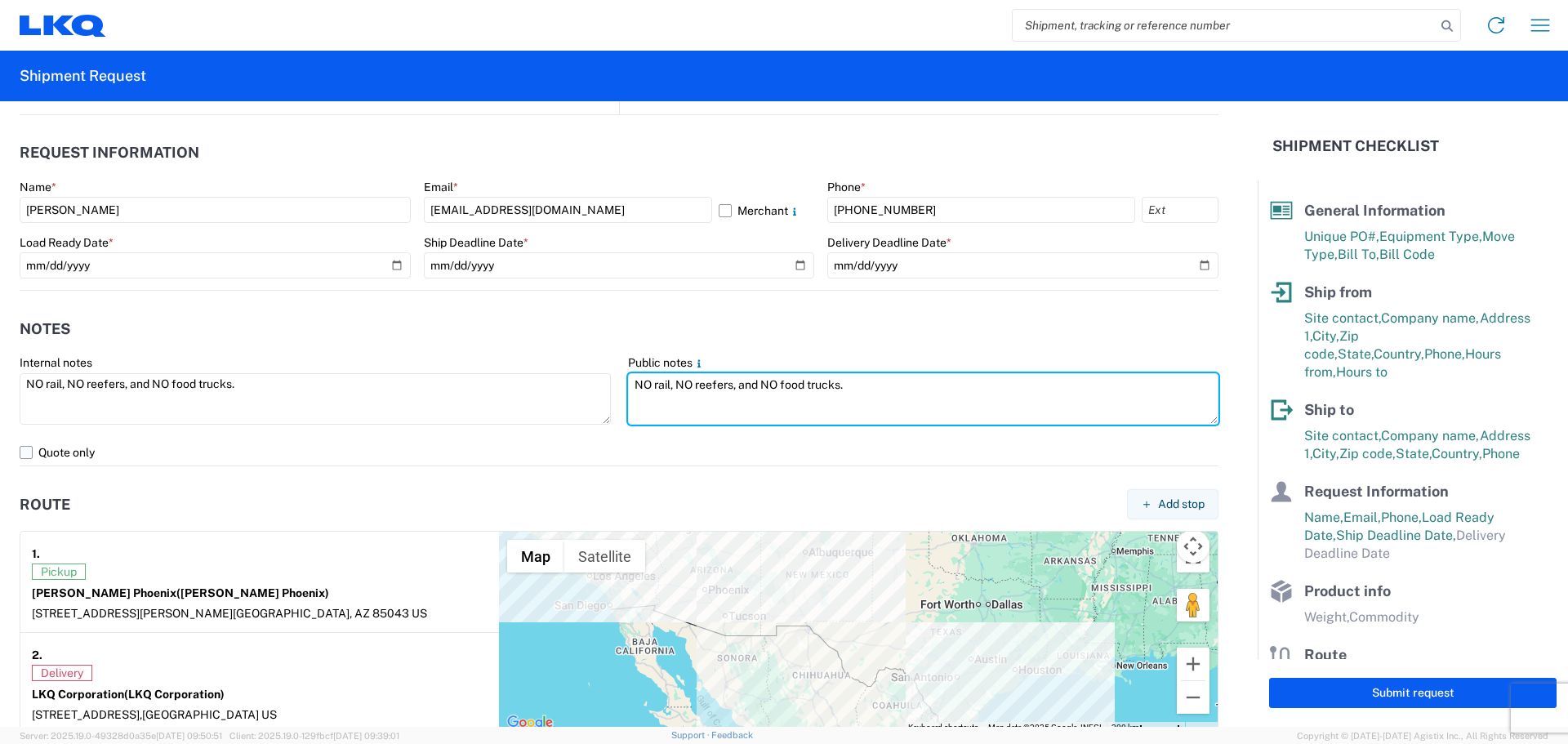
scroll to position [1333, 0]
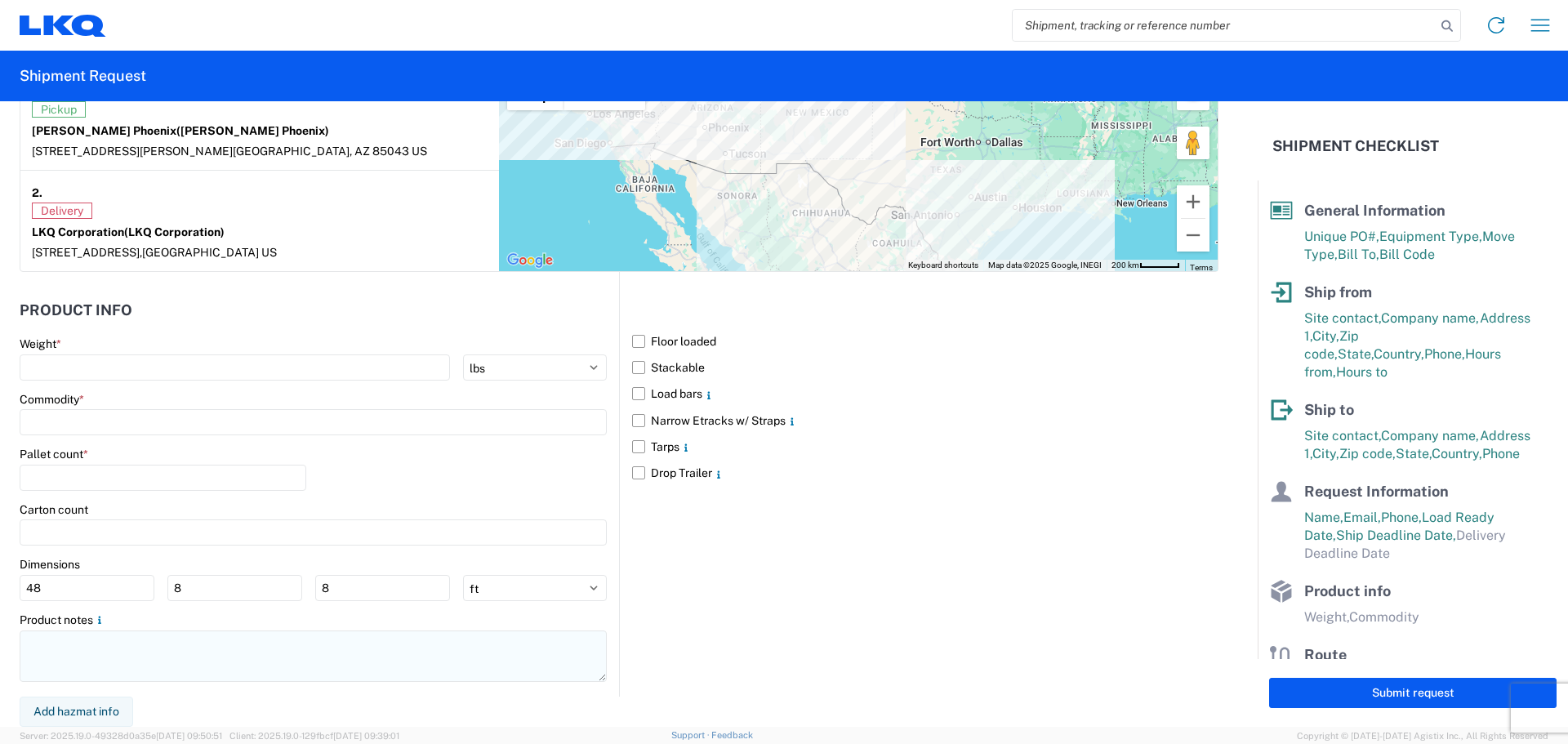
type textarea "NO rail, NO reefers, and NO food trucks."
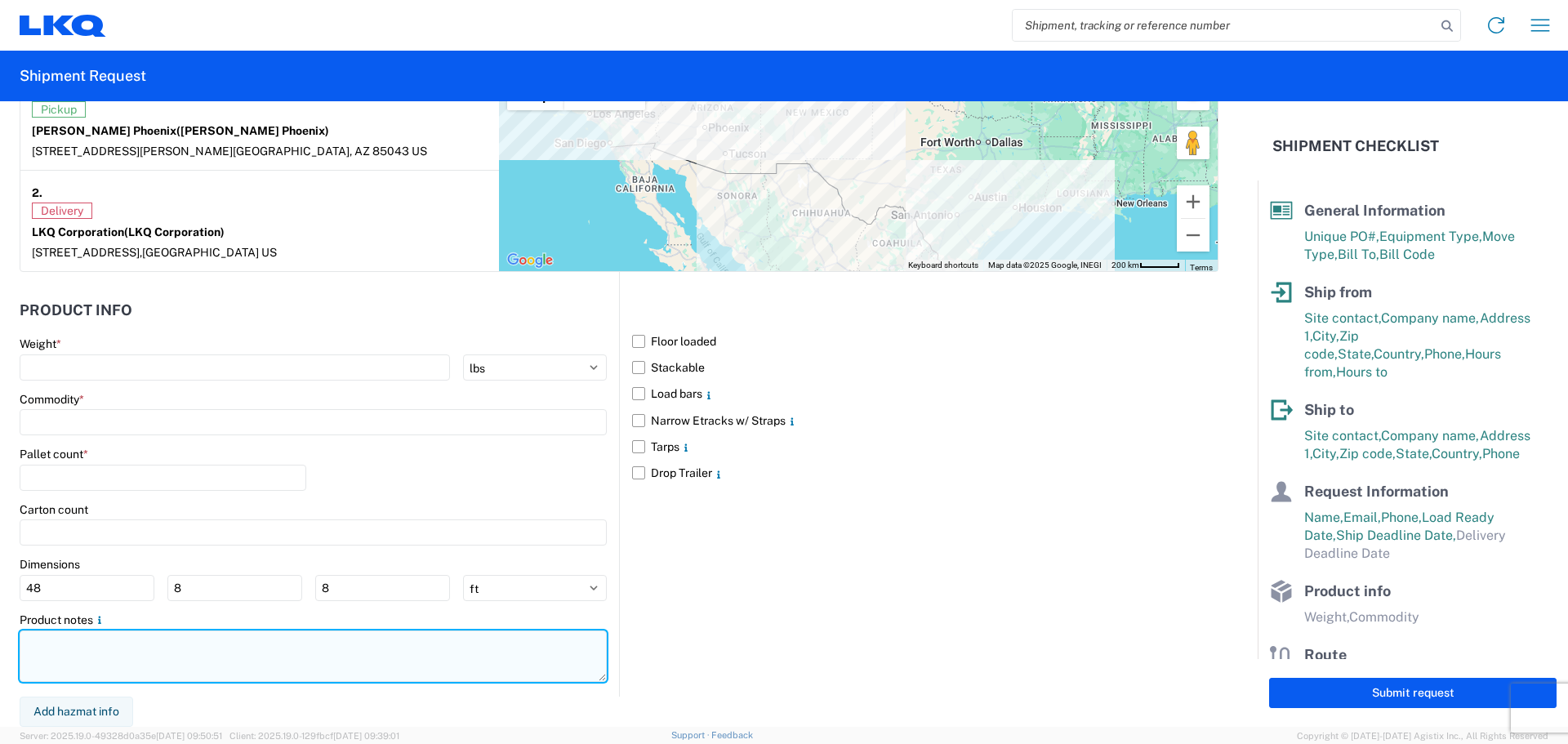
click at [118, 670] on textarea at bounding box center [313, 655] width 588 height 51
paste textarea "NO rail, NO reefers, and NO food trucks."
type textarea "NO rail, NO reefers, and NO food trucks."
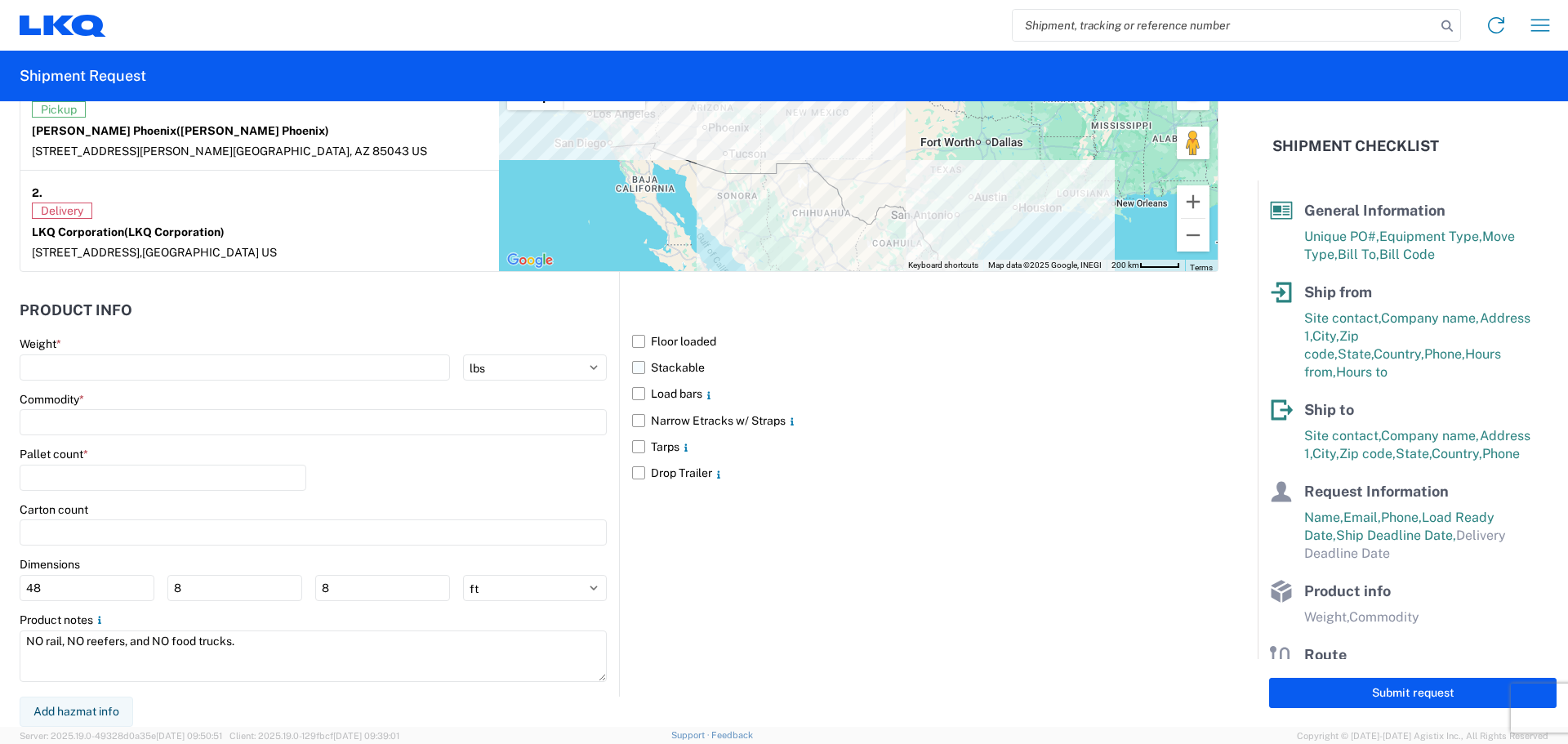
click at [632, 369] on label "Stackable" at bounding box center [925, 367] width 587 height 26
click at [0, 0] on input "Stackable" at bounding box center [0, 0] width 0 height 0
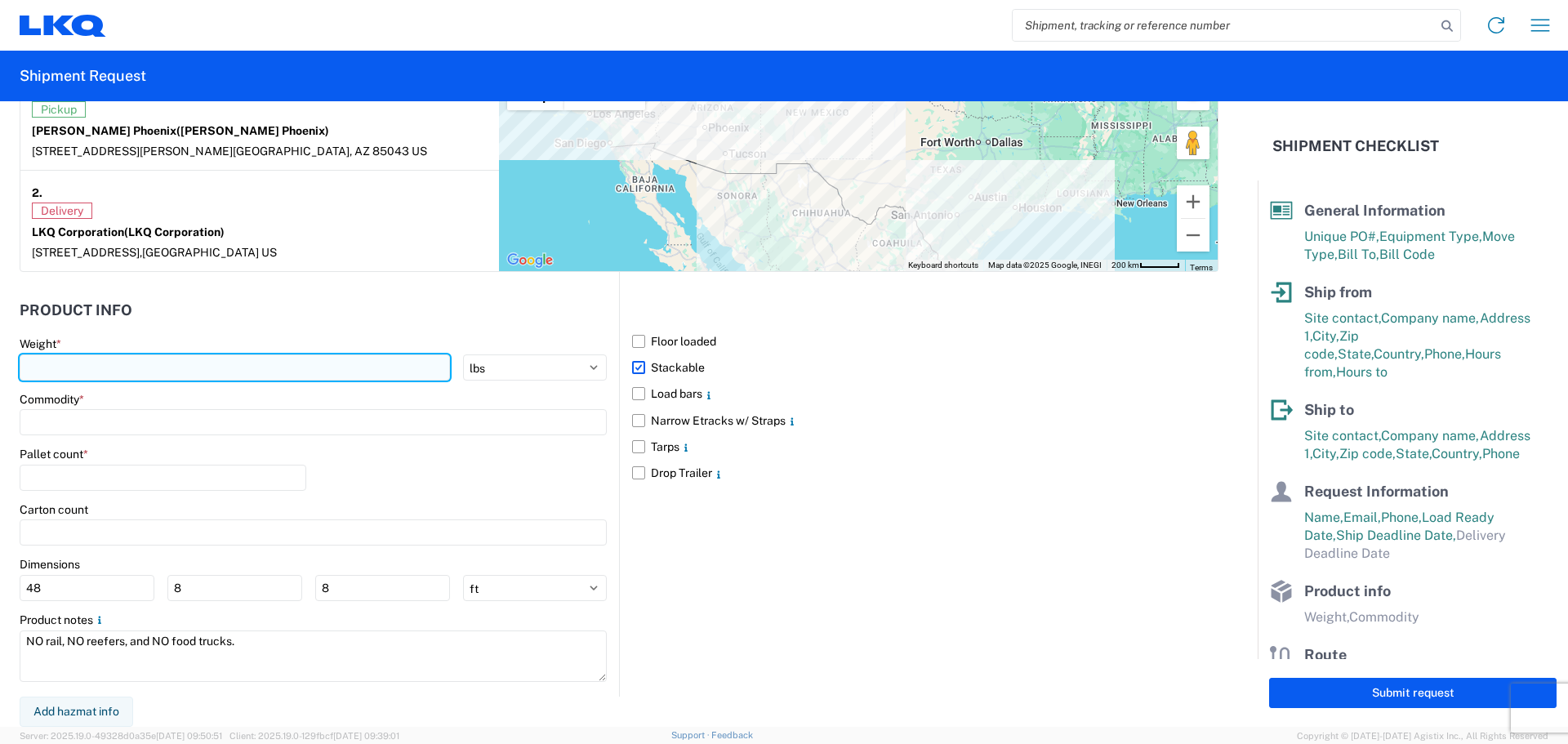
click at [92, 367] on input "number" at bounding box center [234, 367] width 430 height 26
type input "32886"
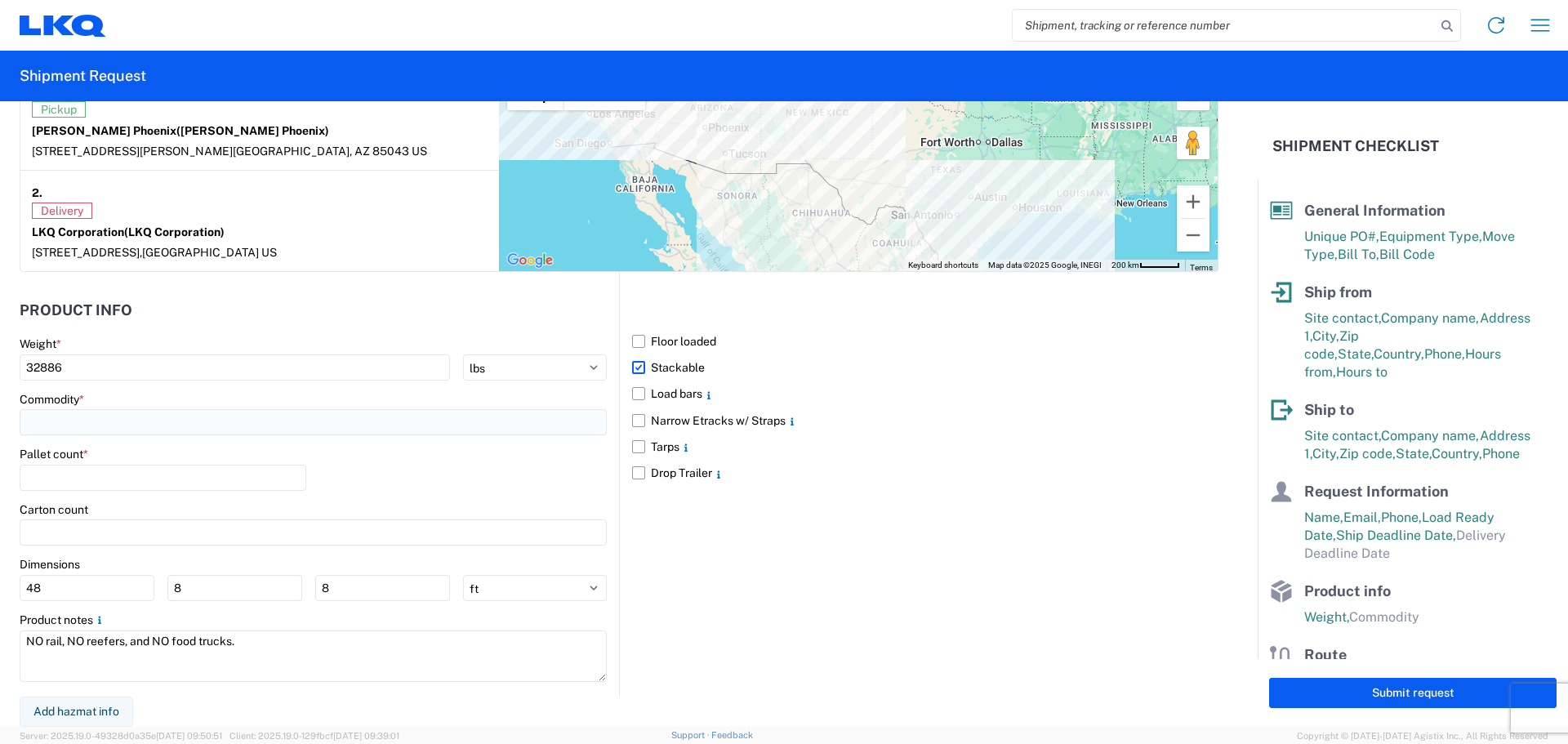
click at [118, 433] on input at bounding box center [313, 422] width 588 height 26
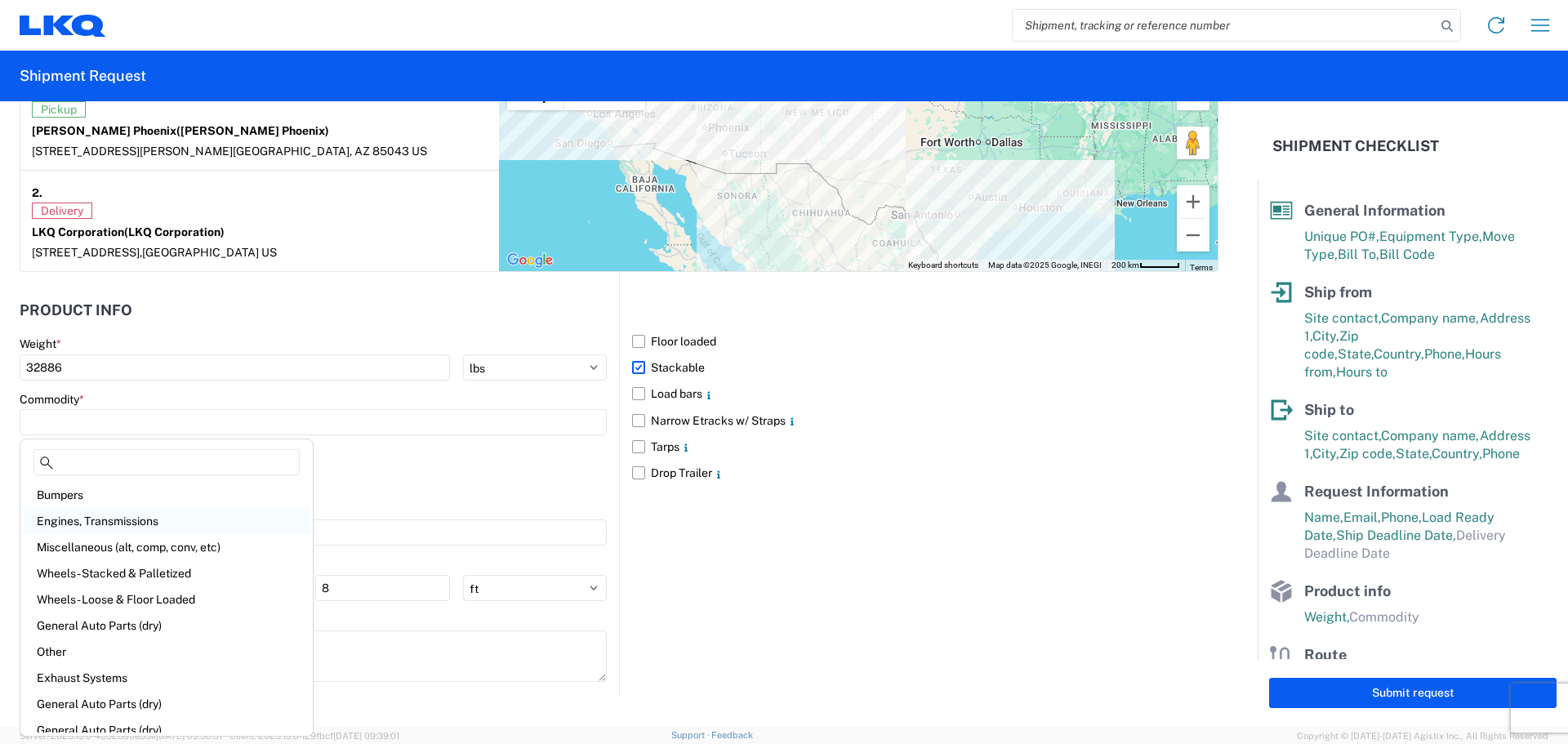
click at [141, 519] on div "Engines, Transmissions" at bounding box center [166, 521] width 285 height 26
type input "Engines, Transmissions"
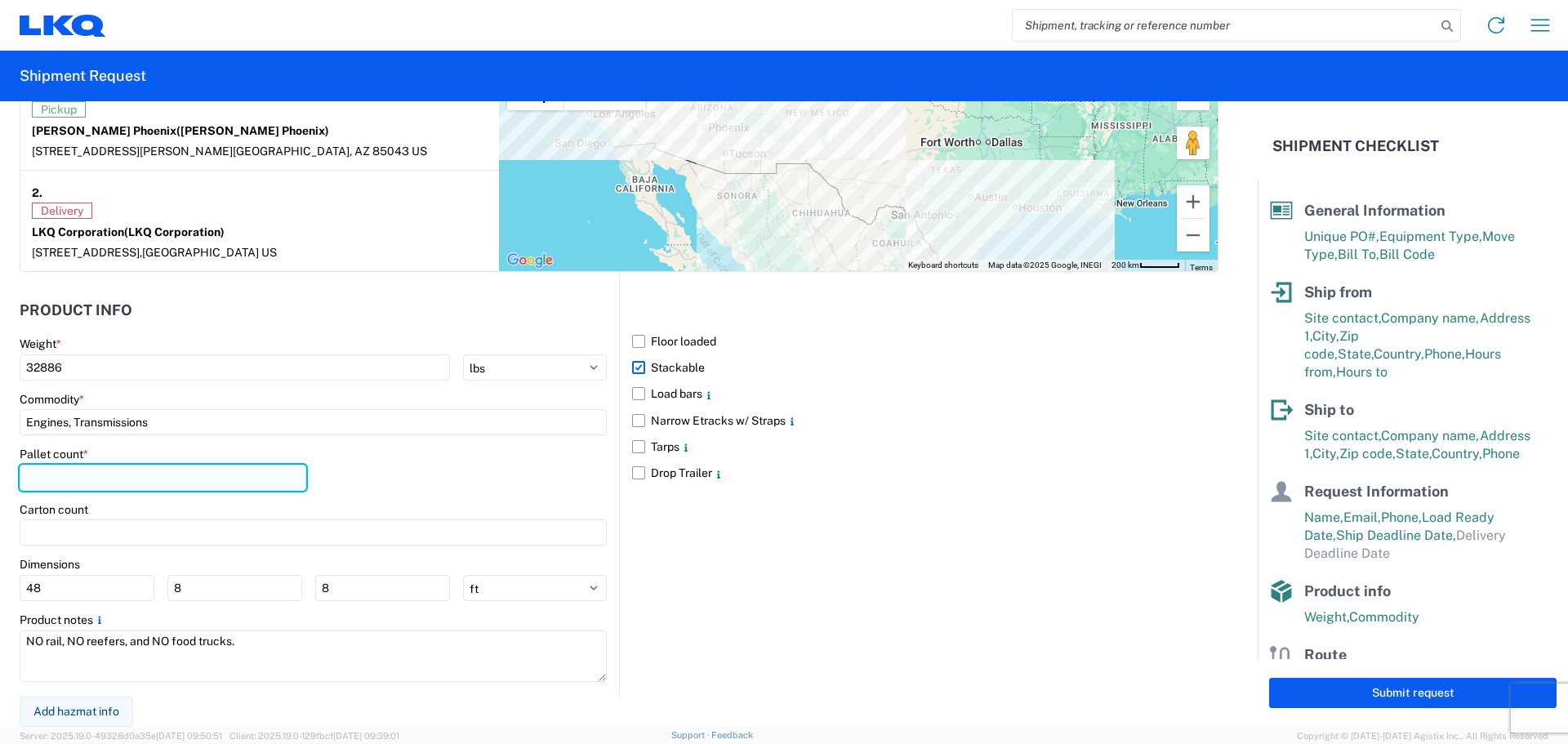
click at [123, 473] on input "number" at bounding box center [162, 477] width 286 height 26
type input "44"
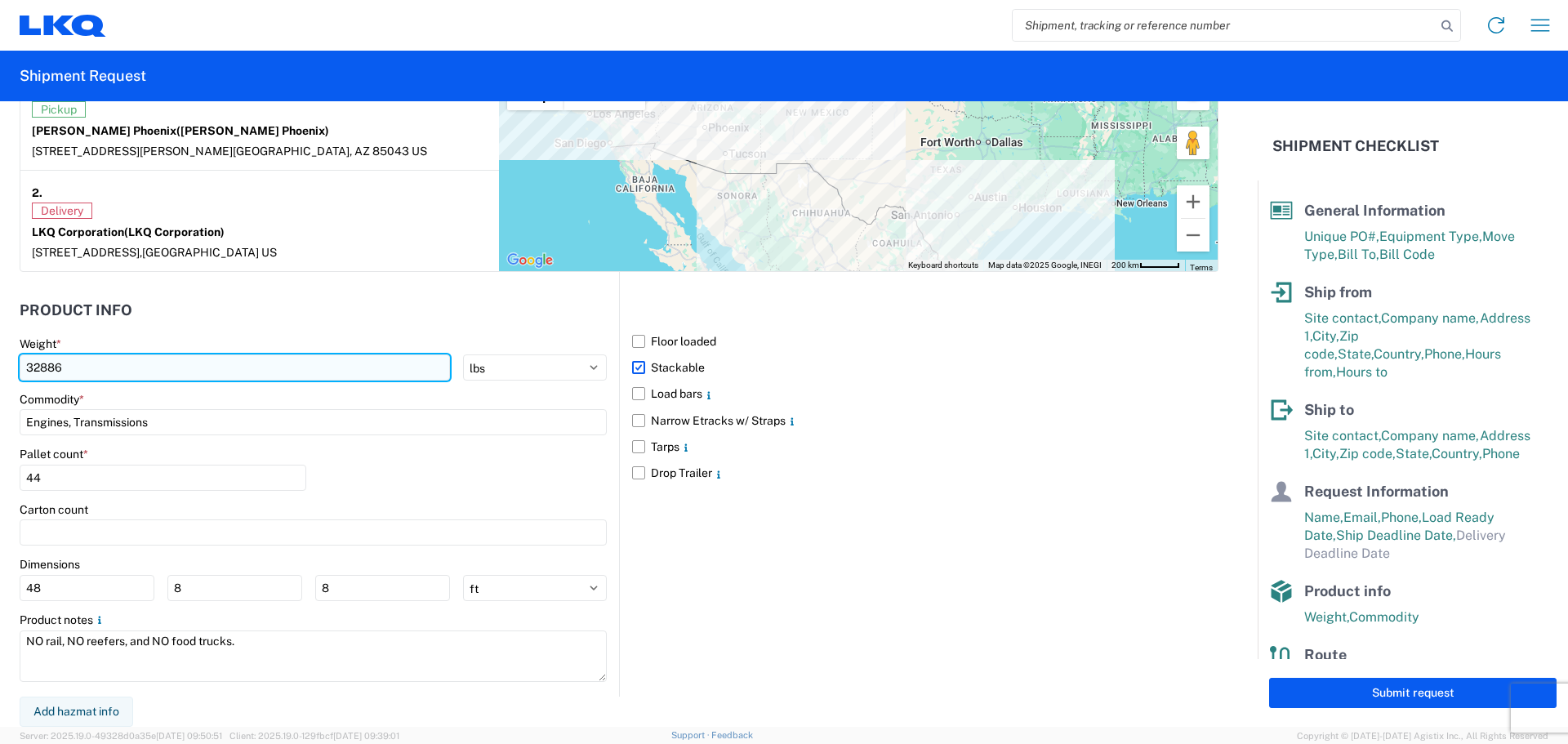
click at [167, 371] on input "32886" at bounding box center [234, 367] width 430 height 26
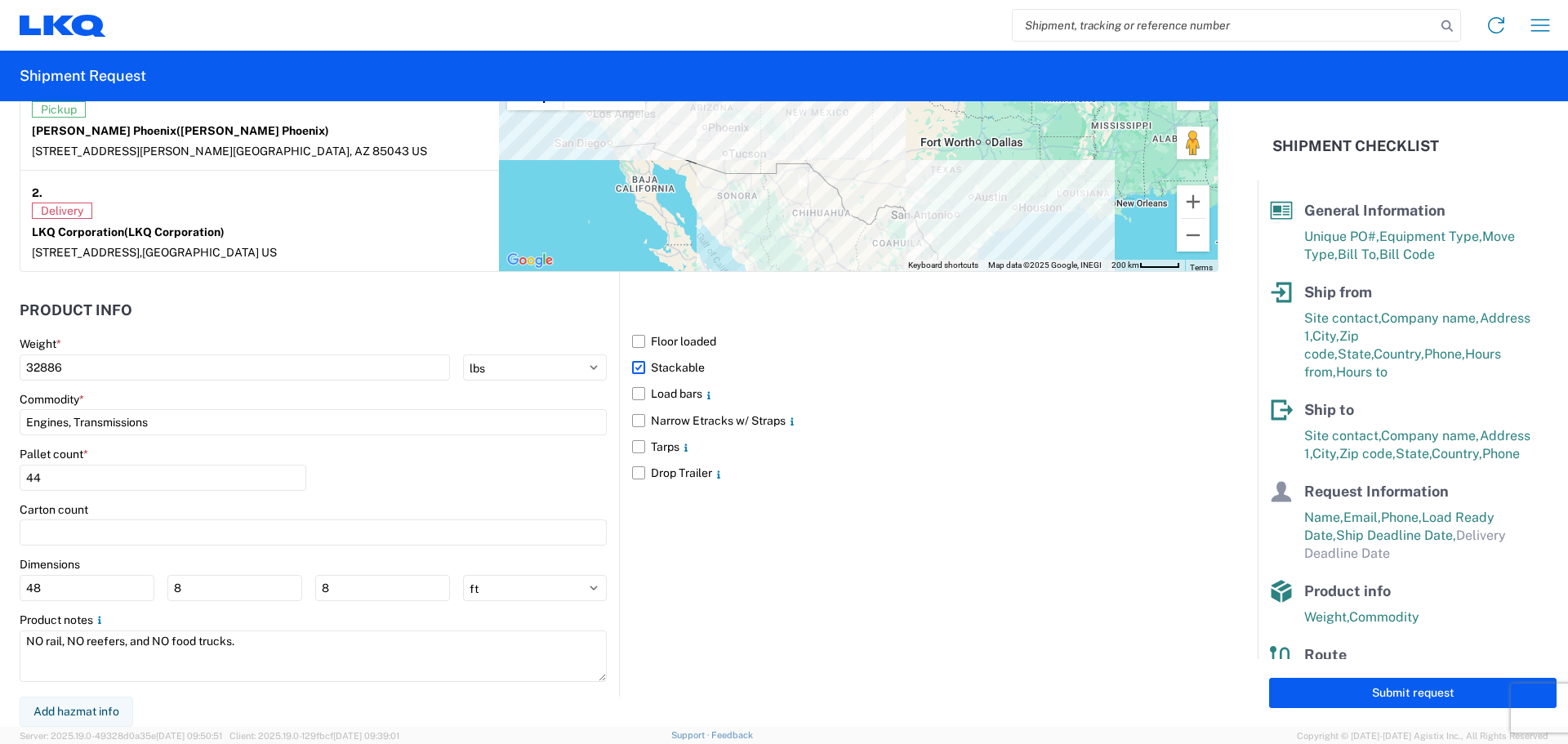
click at [818, 590] on div "Floor loaded Stackable Load bars Narrow Etracks w/ Straps Tarps Drop Trailer" at bounding box center [919, 484] width 600 height 423
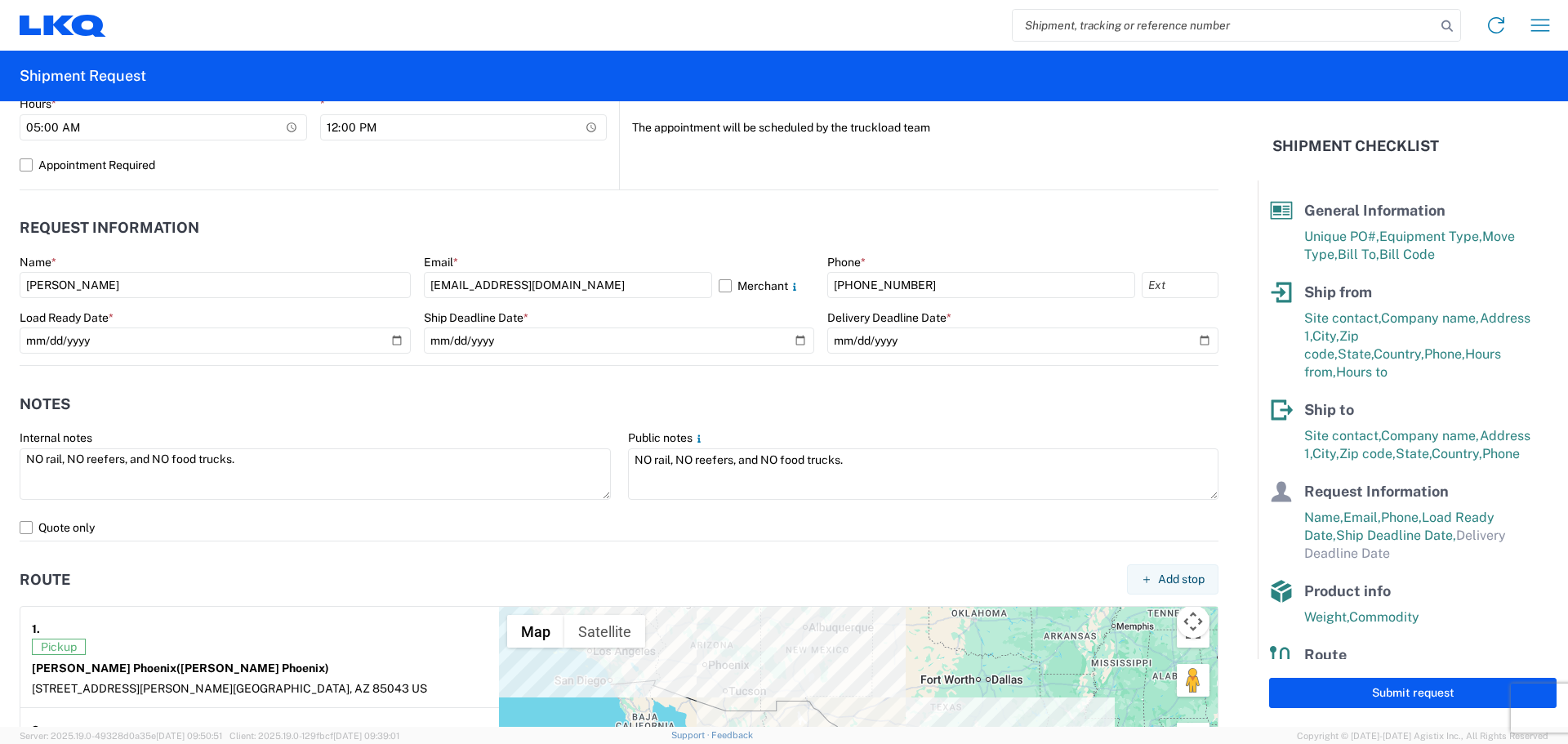
scroll to position [680, 0]
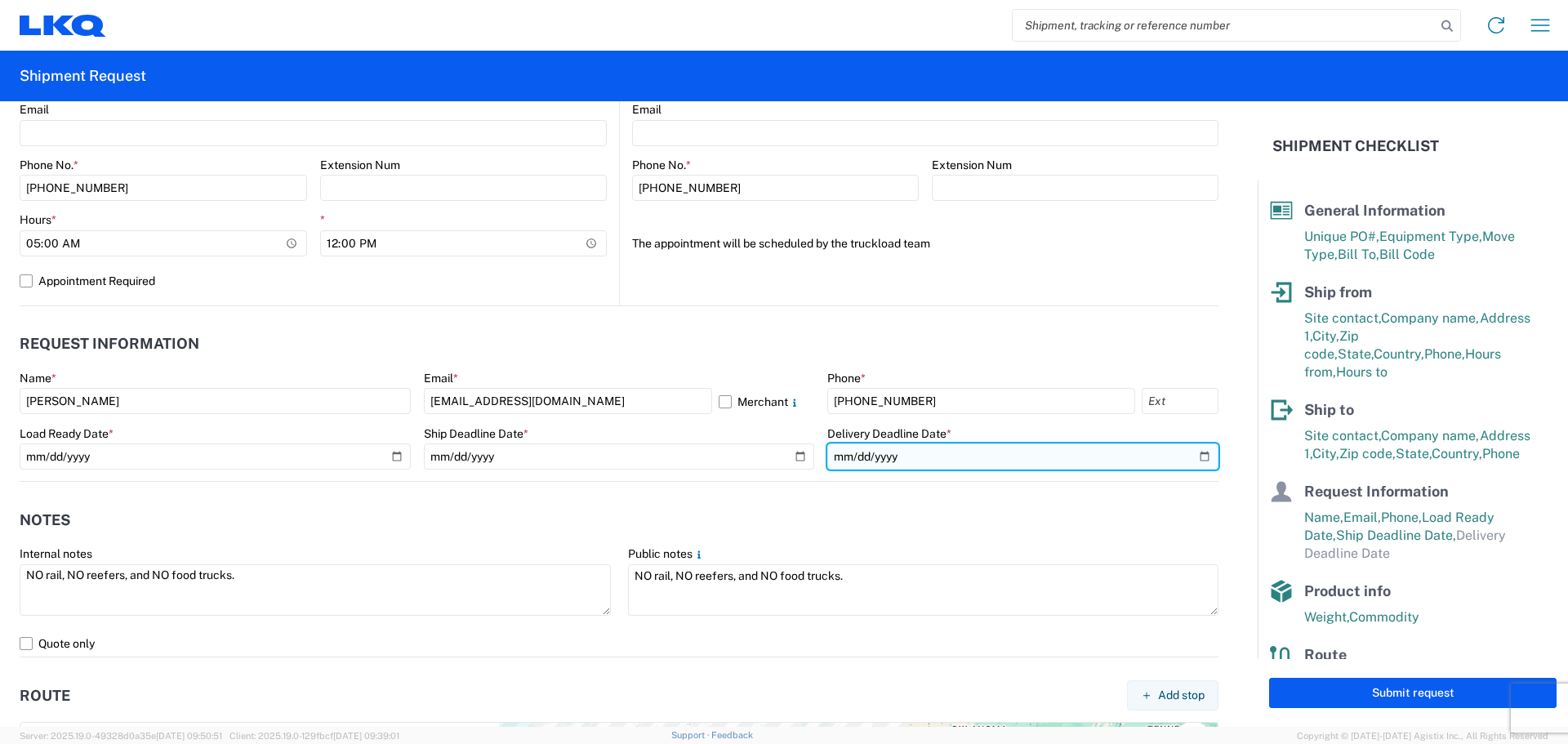
click at [1193, 452] on input "date" at bounding box center [1022, 457] width 391 height 26
type input "[DATE]"
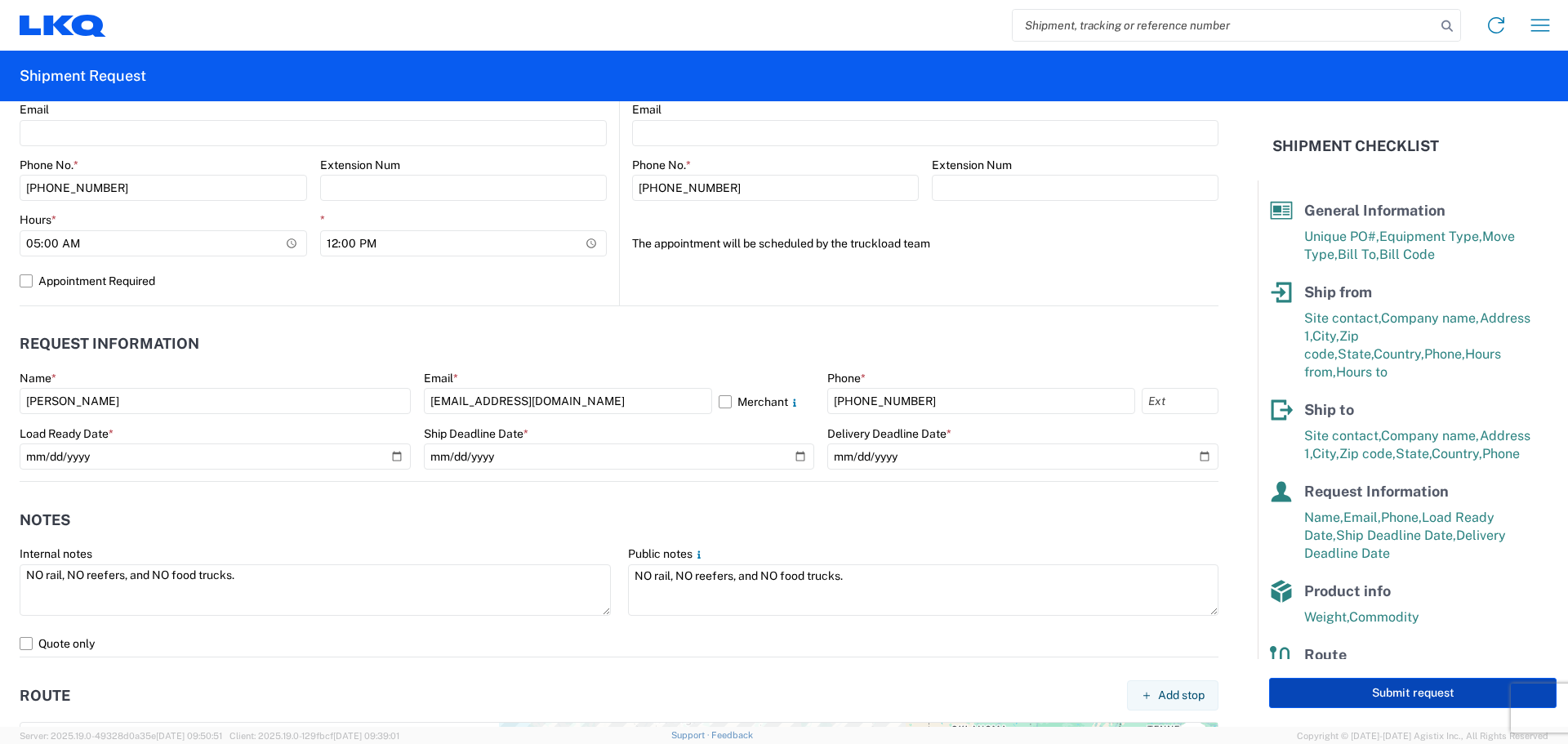
click at [1357, 689] on button "Submit request" at bounding box center [1413, 693] width 287 height 30
select select "US"
